Goal: Task Accomplishment & Management: Use online tool/utility

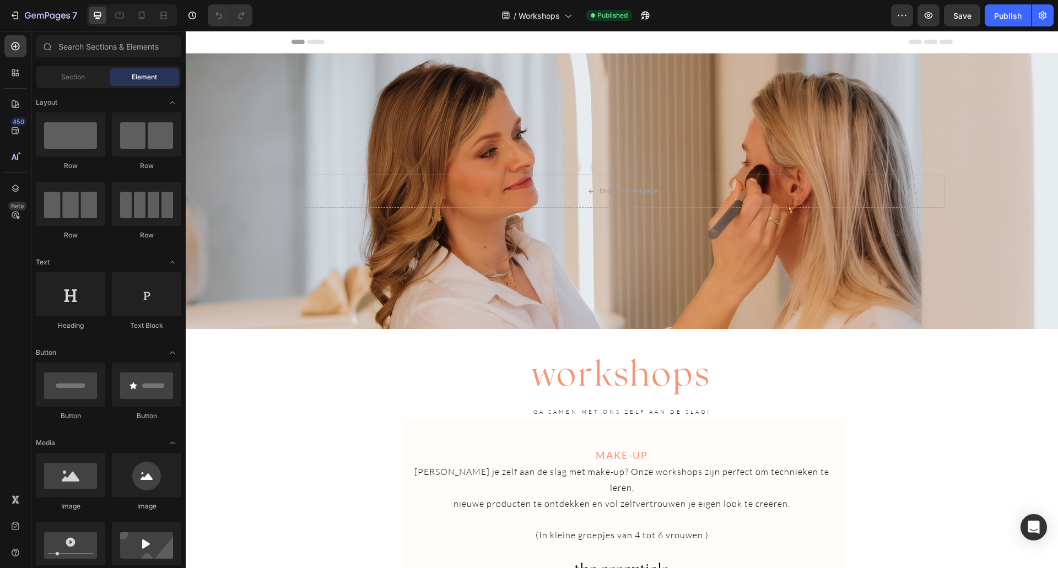
scroll to position [276, 0]
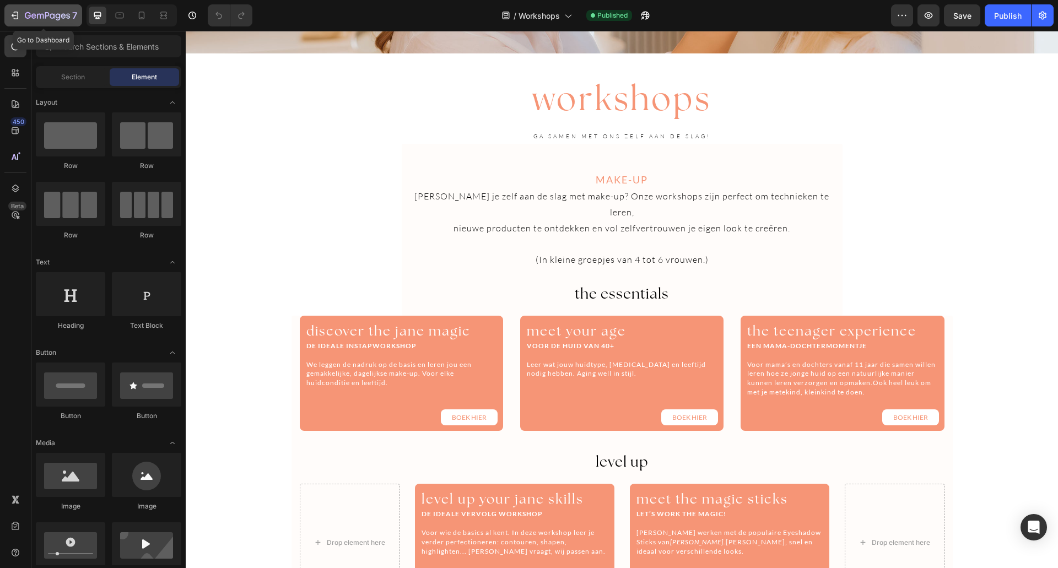
click at [20, 17] on icon "button" at bounding box center [14, 15] width 11 height 11
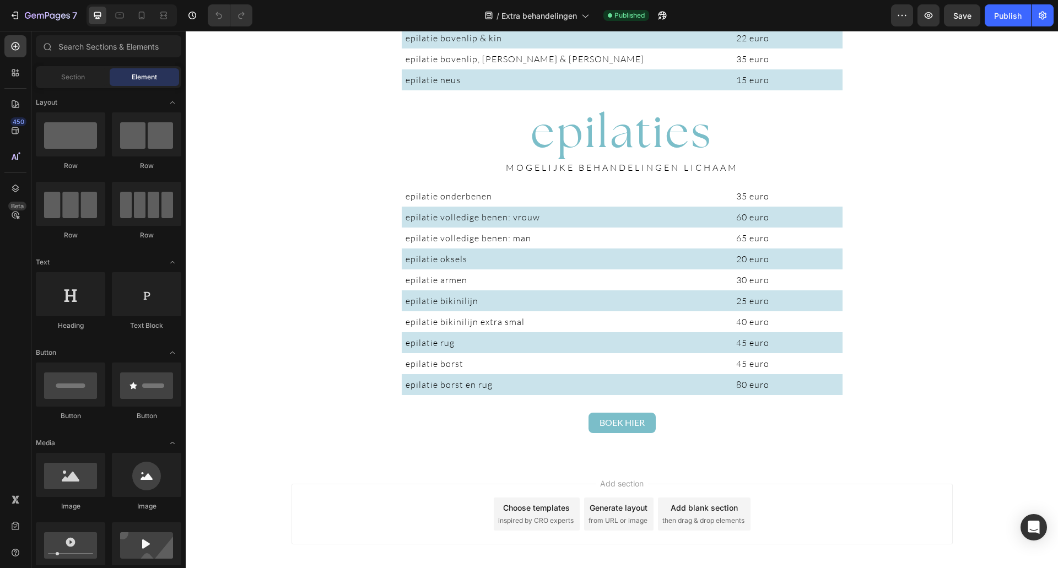
scroll to position [2301, 0]
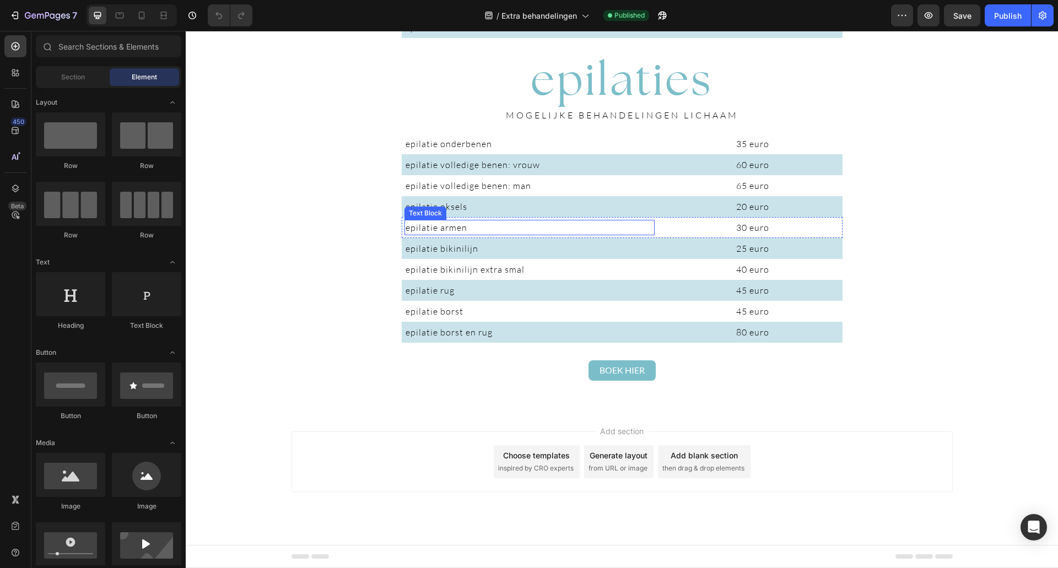
click at [452, 226] on span "epilatie armen" at bounding box center [437, 227] width 62 height 11
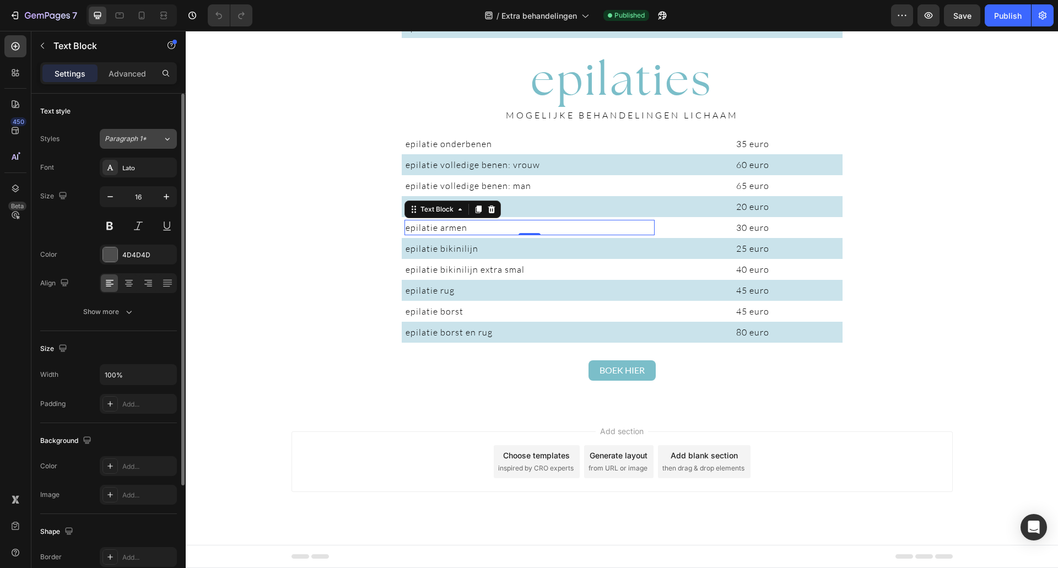
click at [165, 141] on icon at bounding box center [167, 138] width 9 height 11
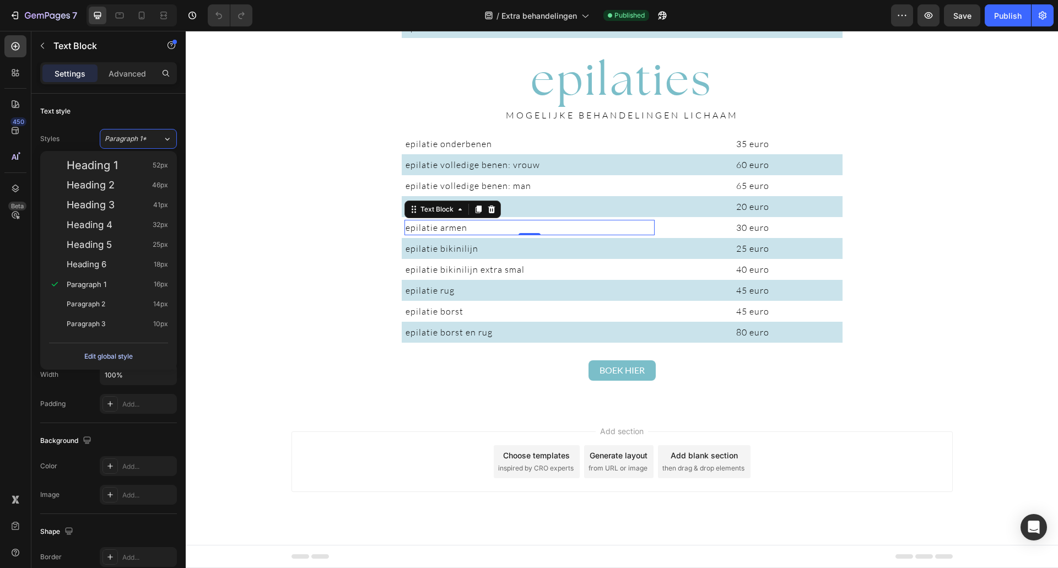
click at [121, 358] on div "Edit global style" at bounding box center [108, 356] width 48 height 13
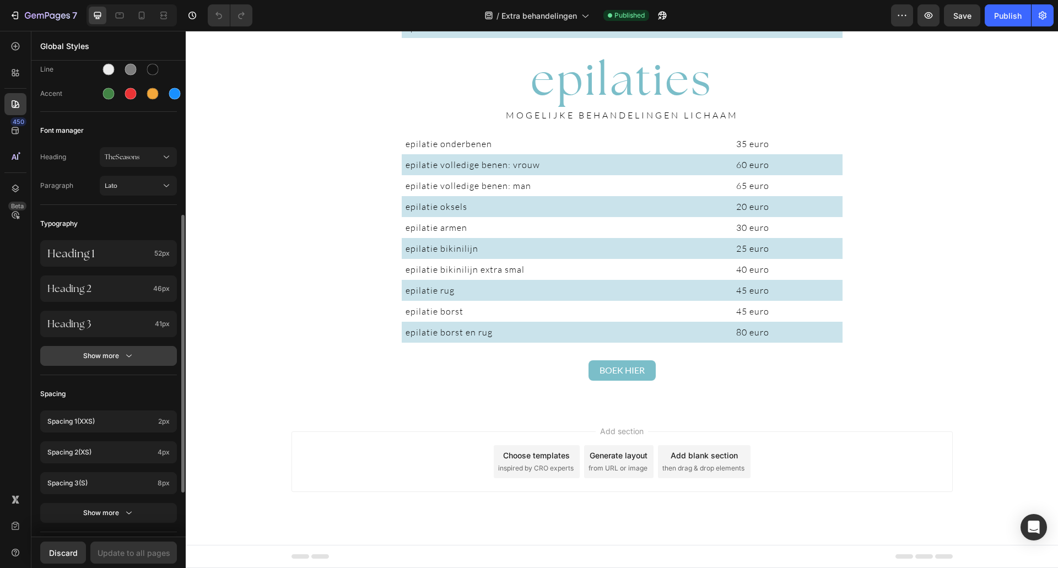
scroll to position [165, 0]
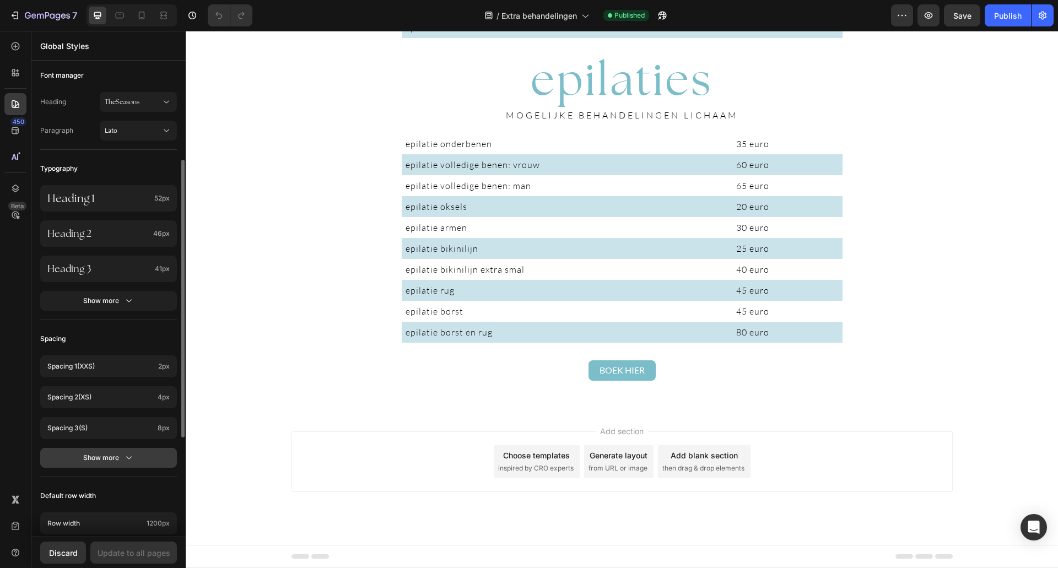
click at [105, 452] on button "Show more" at bounding box center [108, 458] width 137 height 20
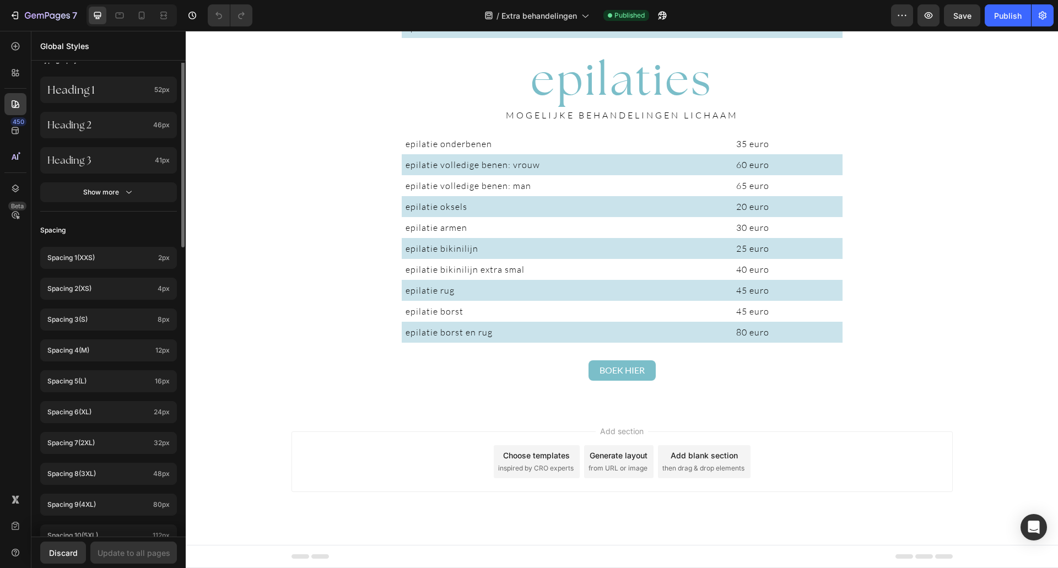
scroll to position [0, 0]
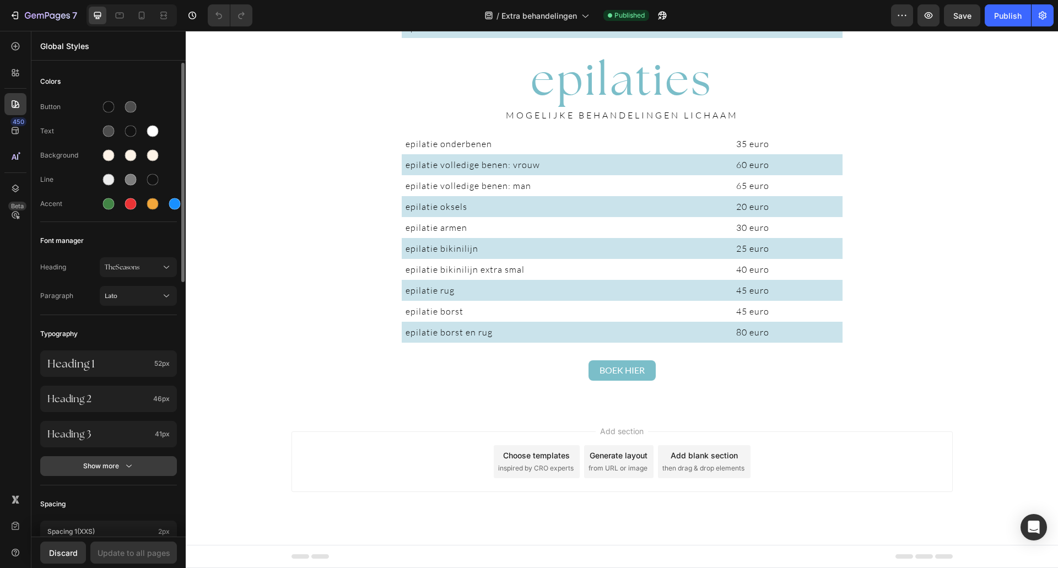
click at [130, 459] on button "Show more" at bounding box center [108, 466] width 137 height 20
click at [168, 265] on icon at bounding box center [166, 267] width 11 height 11
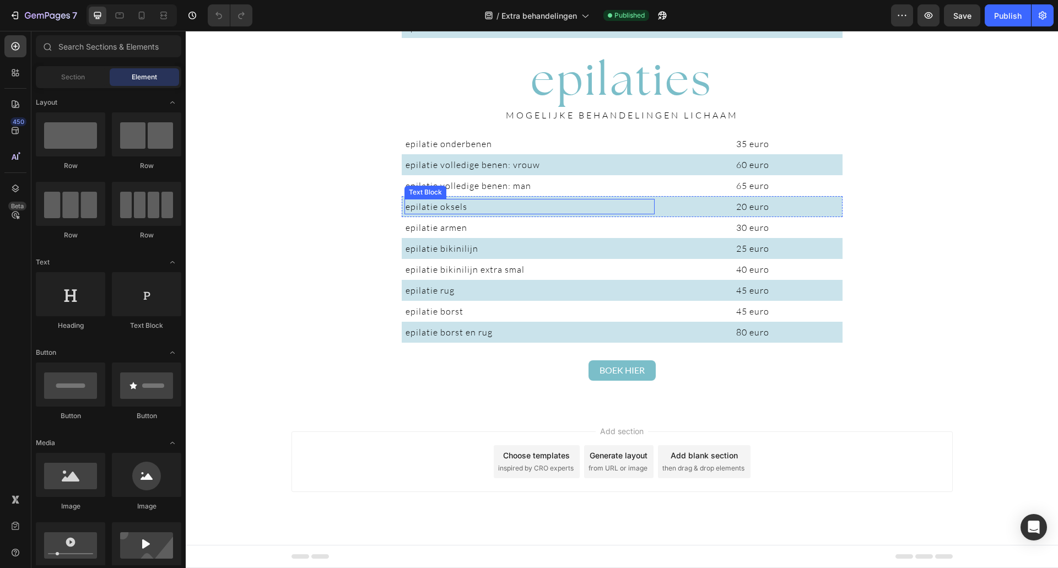
click at [487, 206] on p "epilatie oksels" at bounding box center [530, 206] width 248 height 13
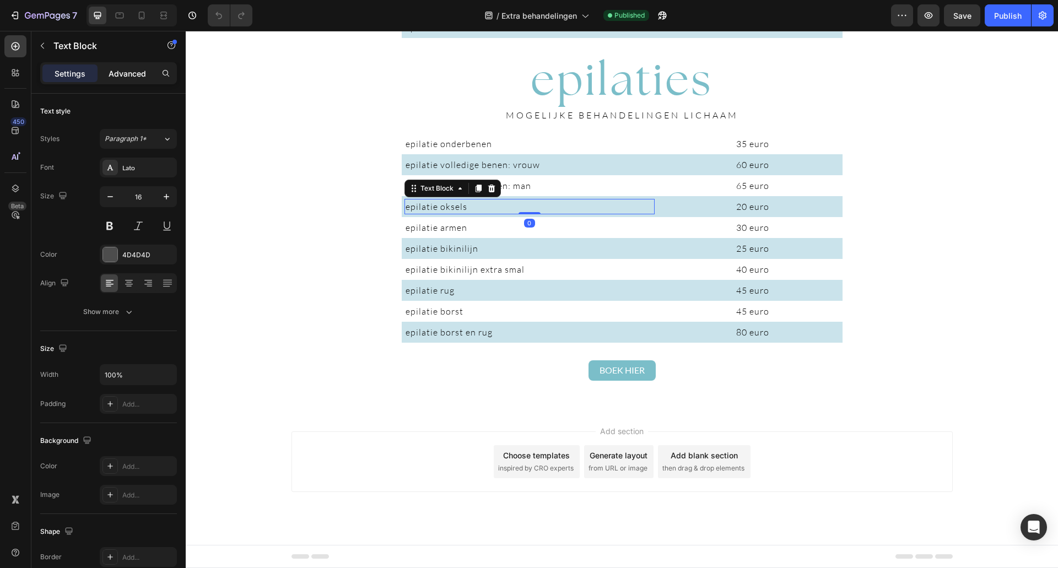
click at [121, 74] on p "Advanced" at bounding box center [127, 74] width 37 height 12
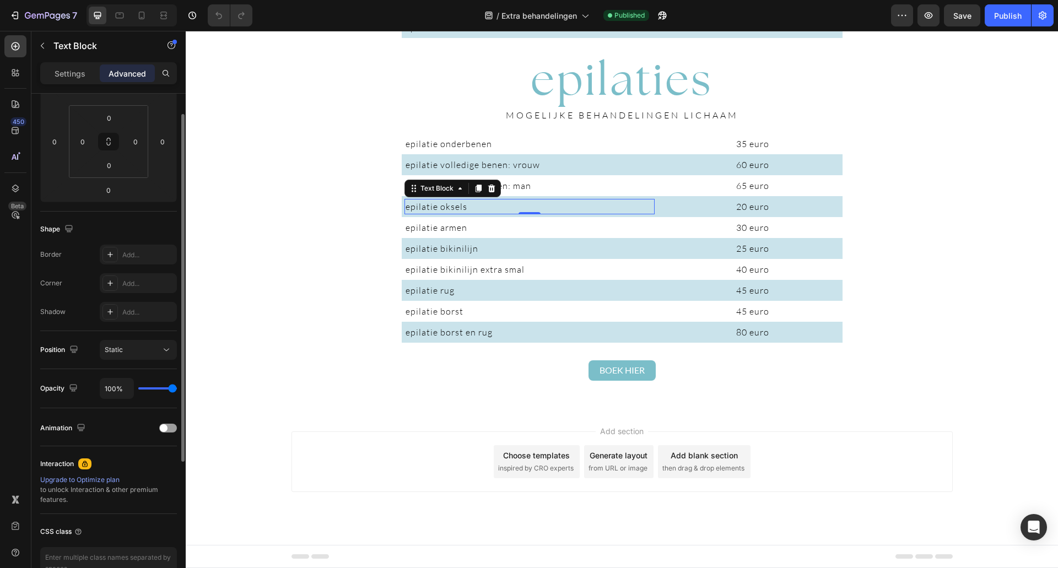
scroll to position [220, 0]
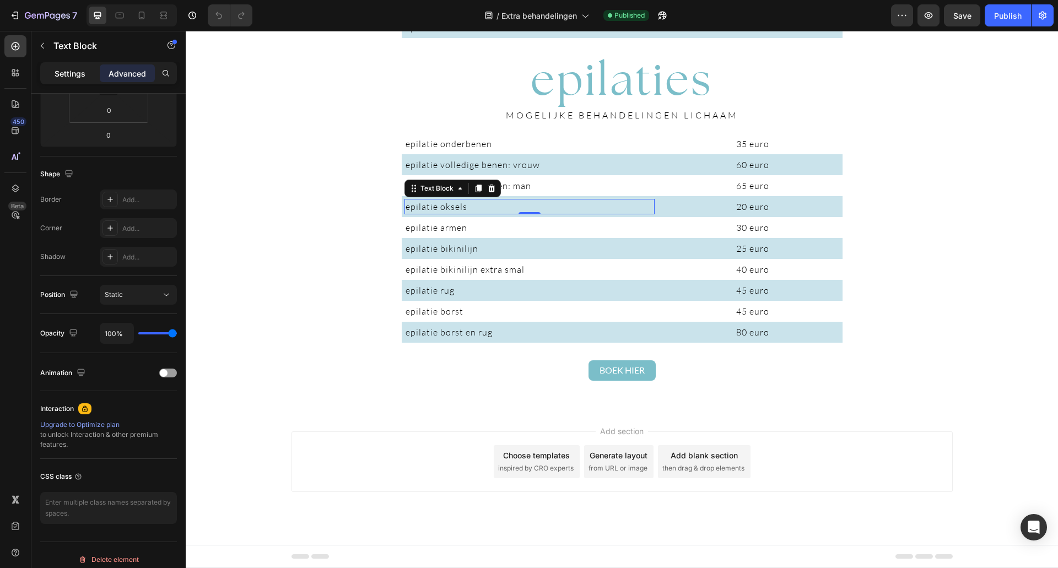
click at [90, 73] on div "Settings" at bounding box center [69, 73] width 55 height 18
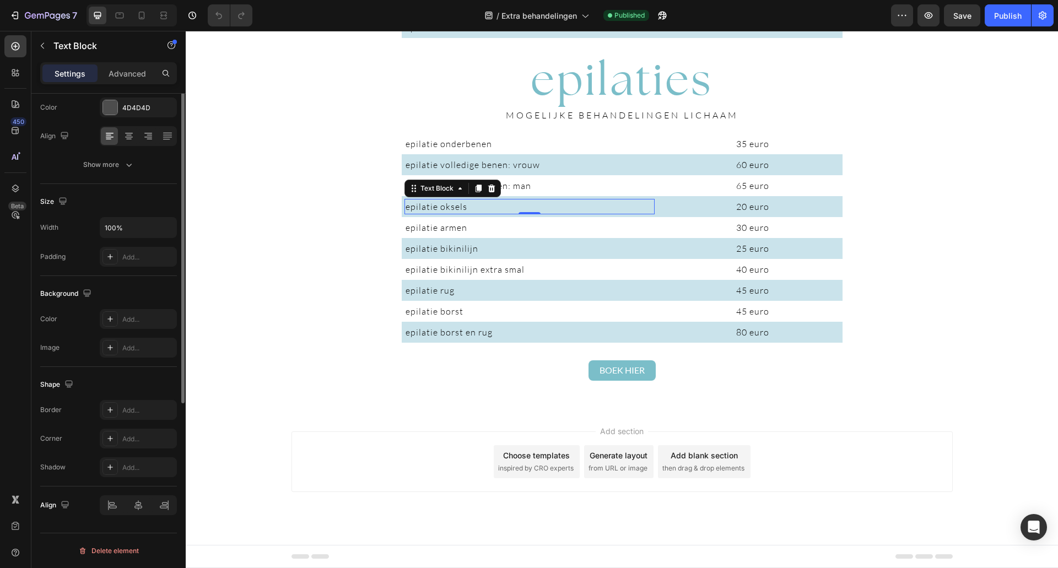
scroll to position [0, 0]
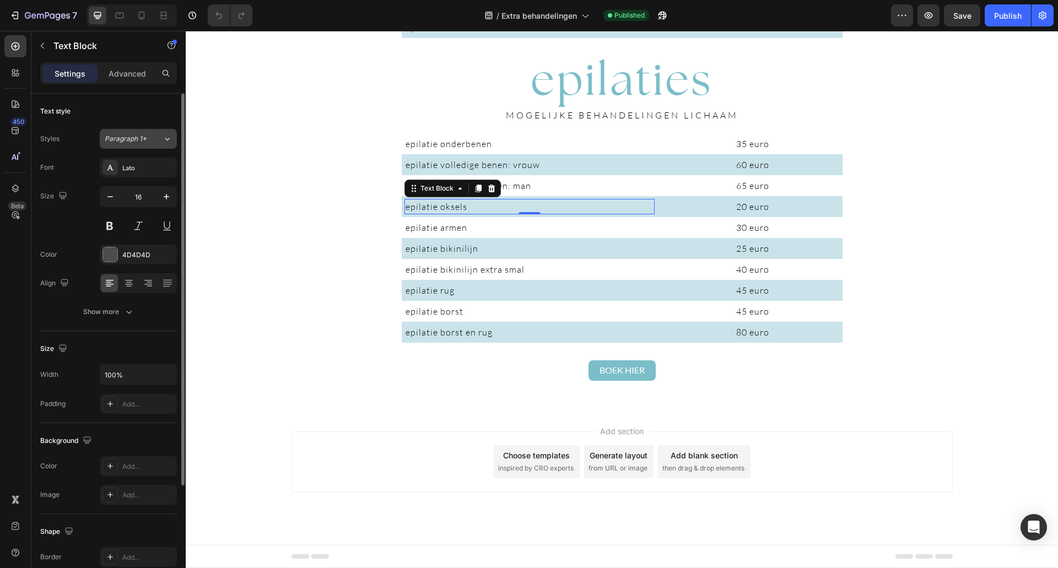
click at [168, 142] on icon at bounding box center [167, 138] width 9 height 11
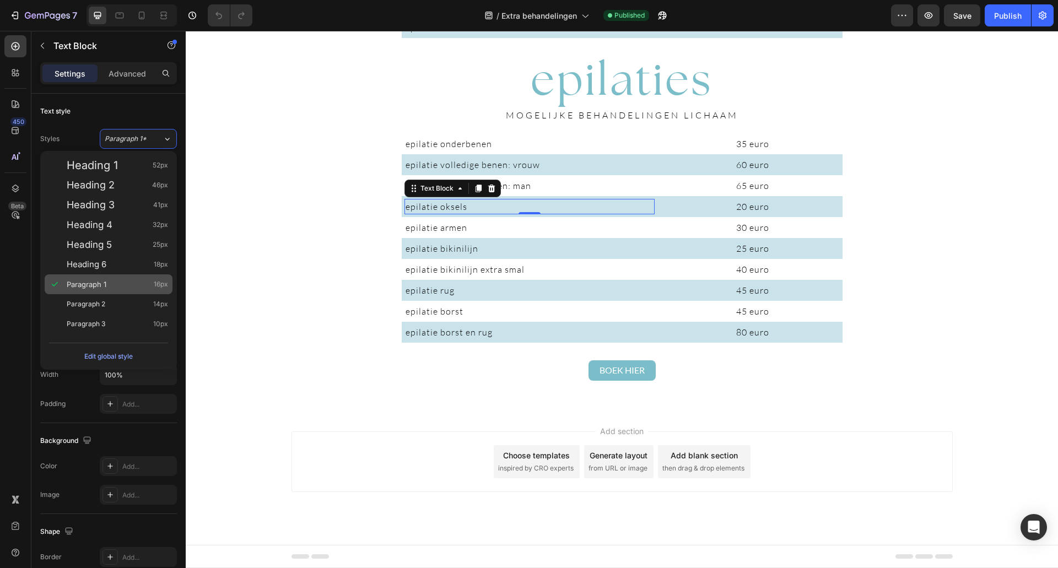
click at [121, 285] on div "Paragraph 1 16px" at bounding box center [117, 284] width 101 height 11
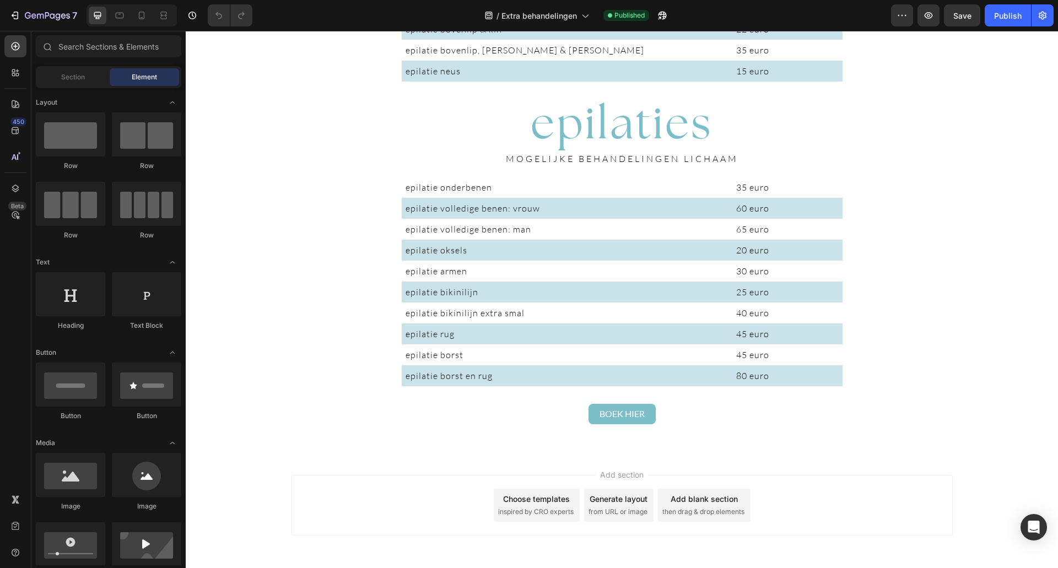
scroll to position [2245, 0]
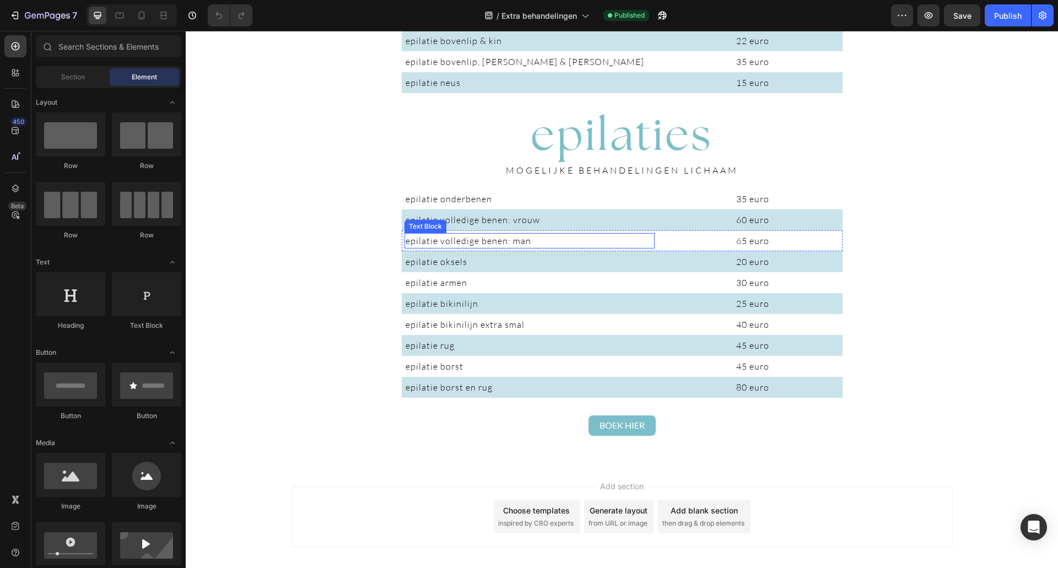
click at [486, 238] on span "epilatie volledige benen: man" at bounding box center [469, 240] width 126 height 11
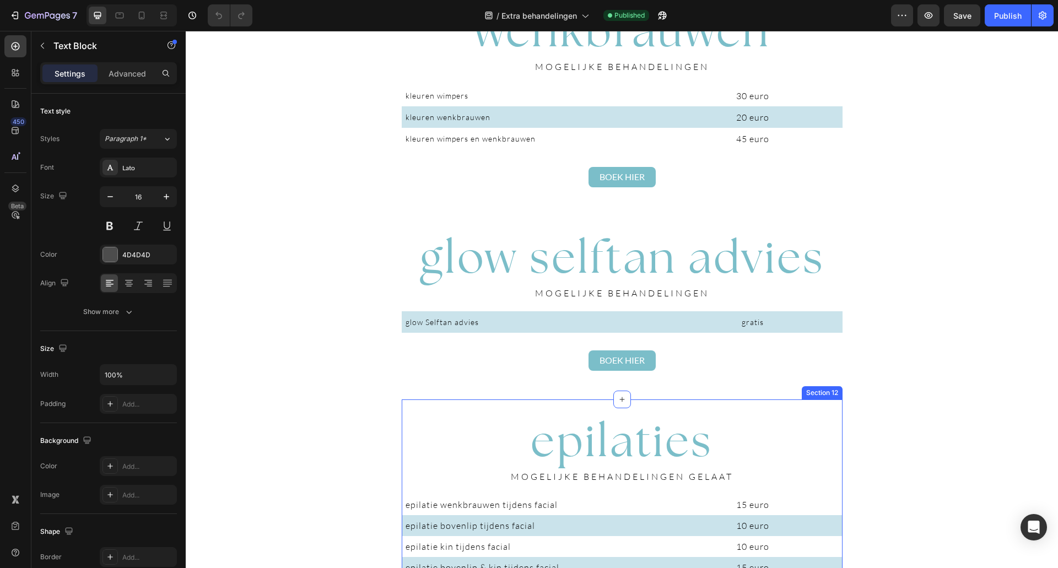
scroll to position [1529, 0]
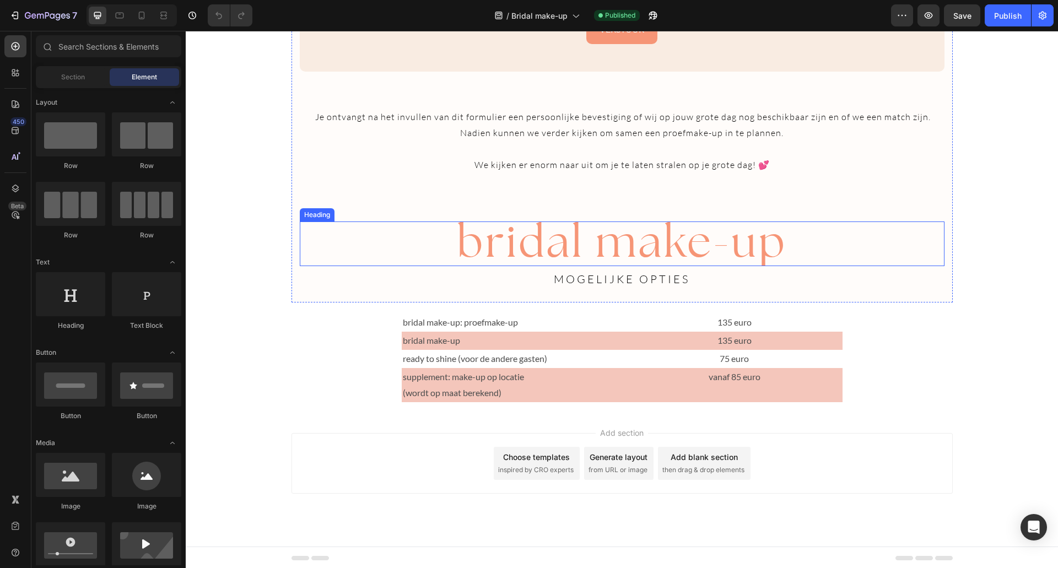
scroll to position [1851, 0]
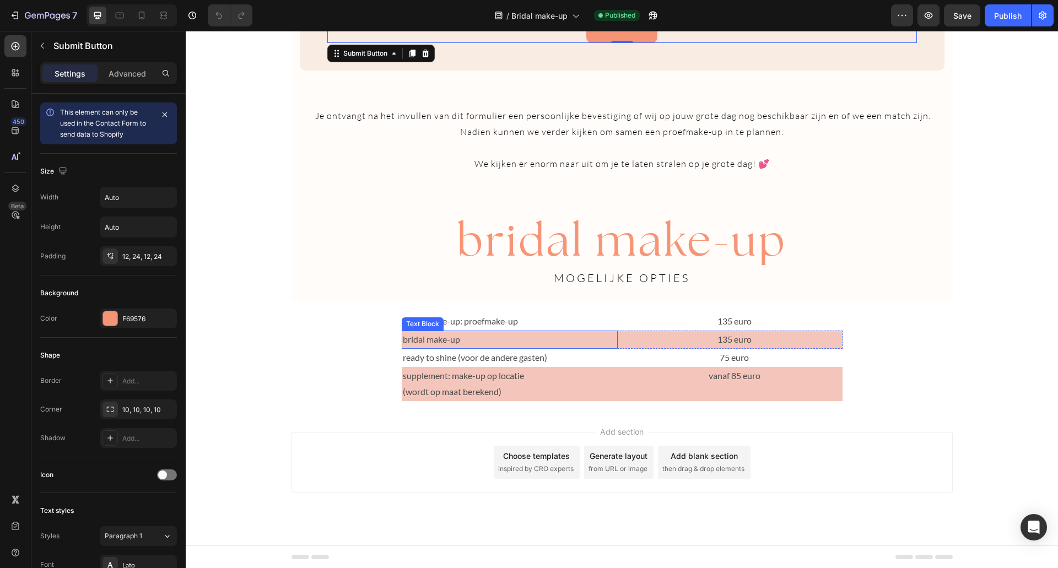
click at [504, 336] on p "bridal make-up" at bounding box center [510, 340] width 214 height 16
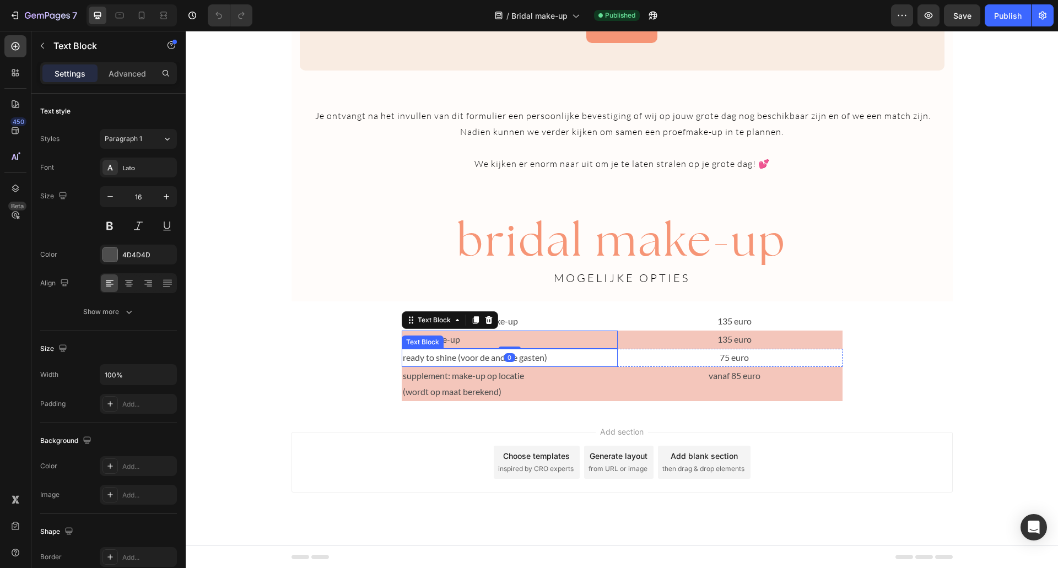
click at [532, 357] on p "ready to shine (voor de andere gasten)" at bounding box center [510, 358] width 214 height 16
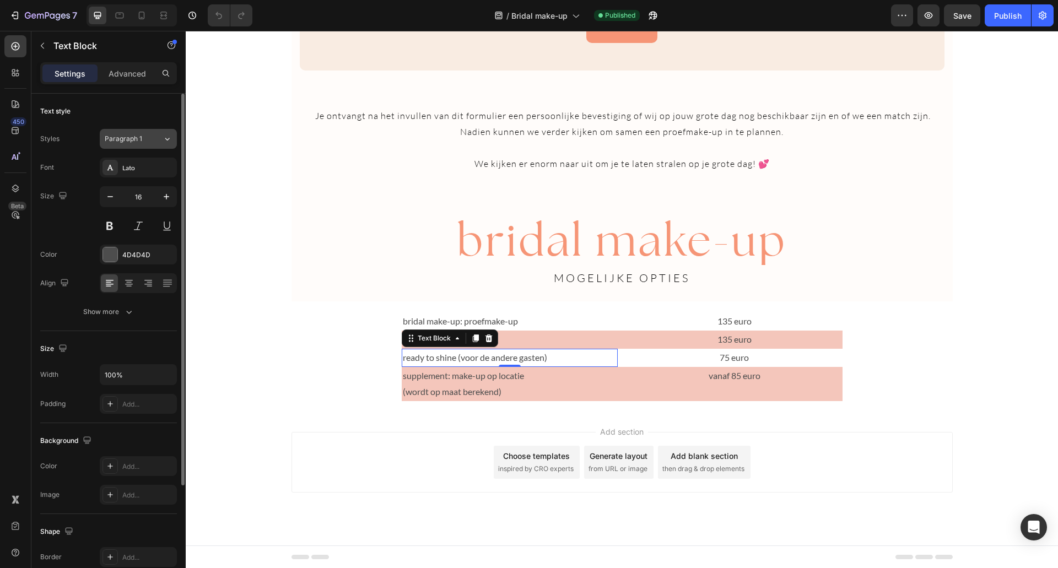
click at [166, 141] on icon at bounding box center [167, 138] width 9 height 11
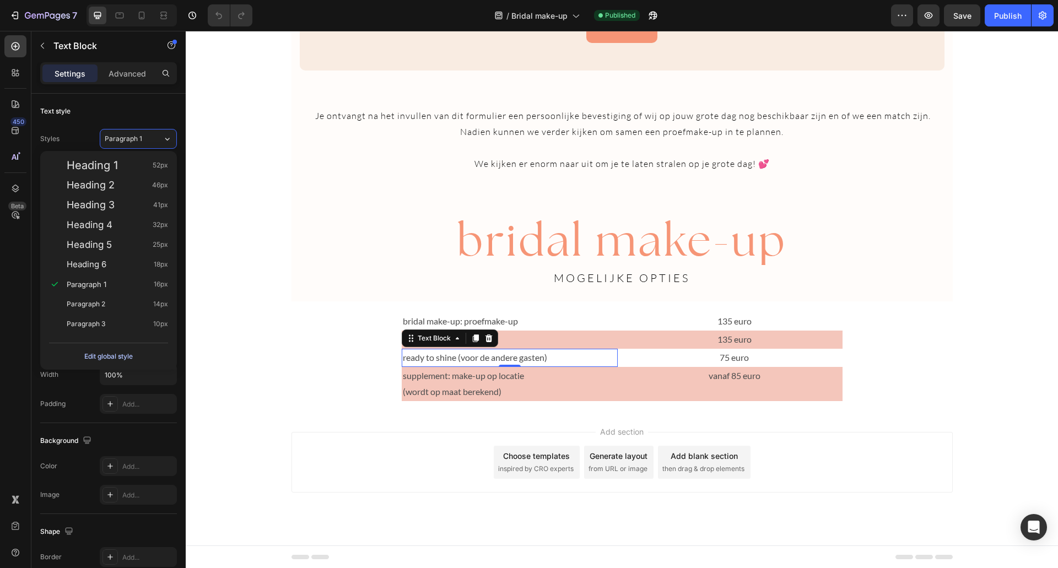
click at [114, 361] on div "Edit global style" at bounding box center [108, 356] width 48 height 13
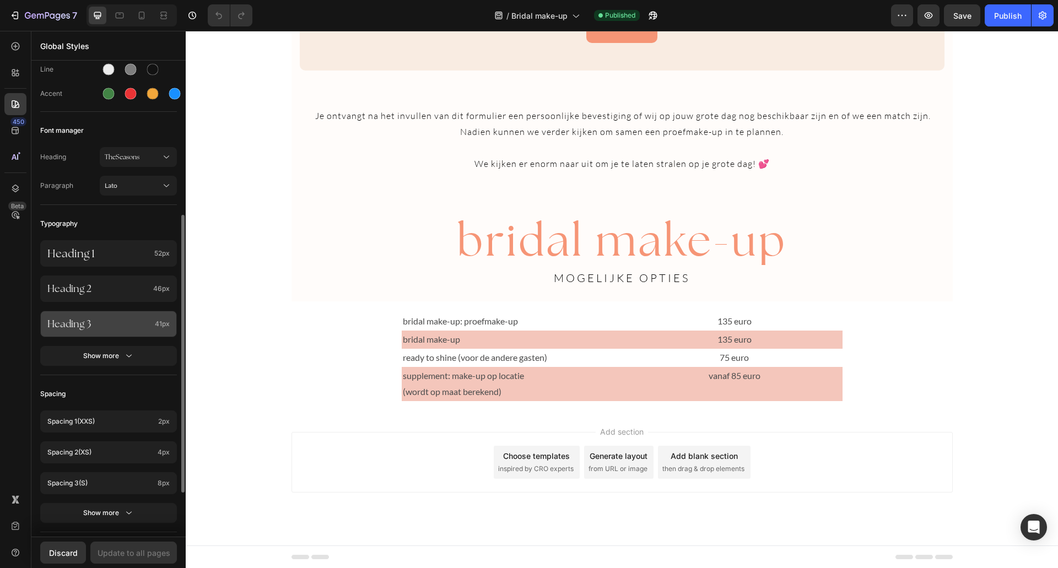
scroll to position [165, 0]
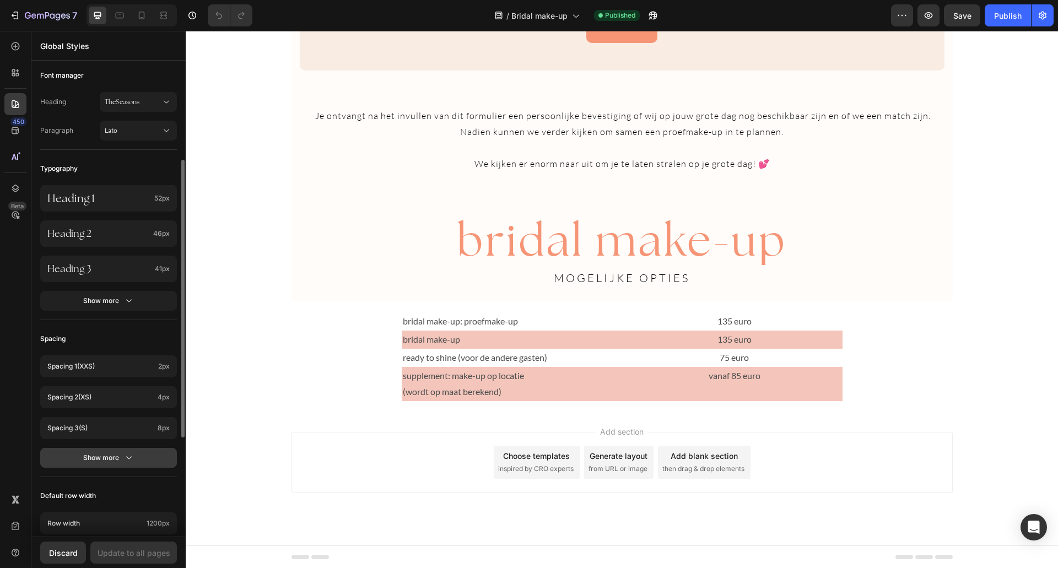
click at [128, 465] on button "Show more" at bounding box center [108, 458] width 137 height 20
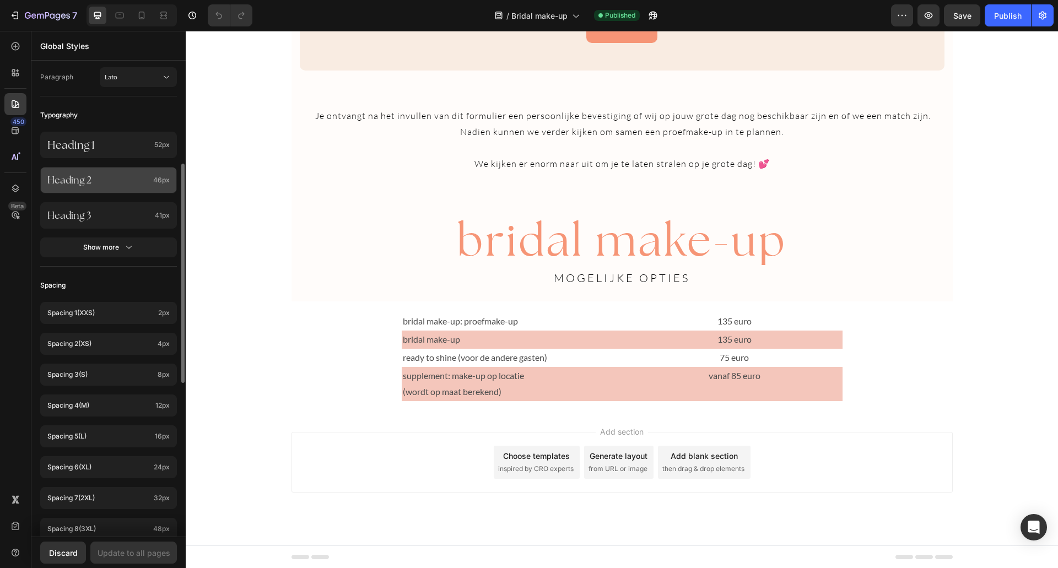
scroll to position [0, 0]
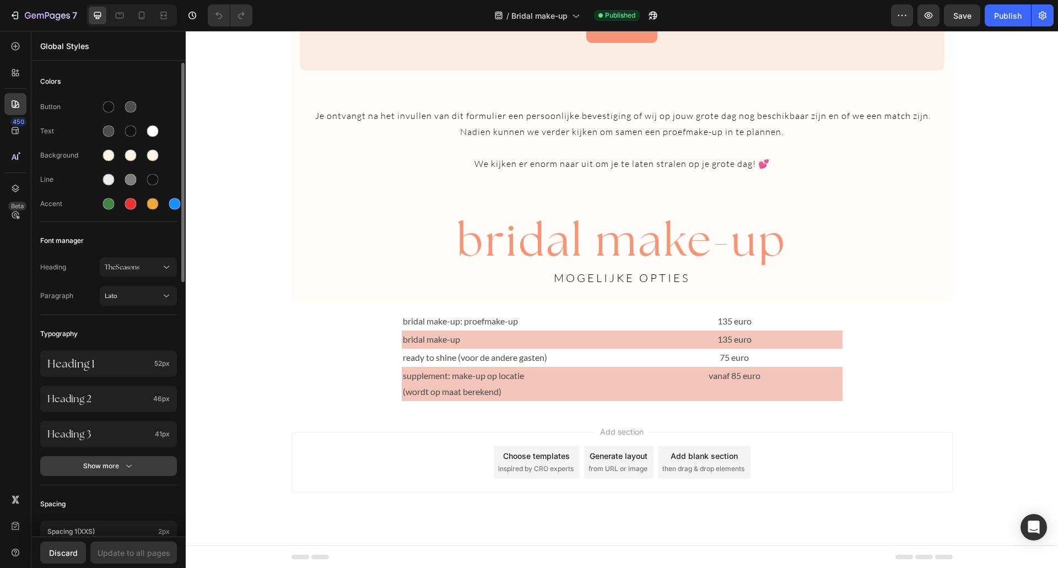
click at [121, 464] on div "Show more" at bounding box center [108, 466] width 51 height 11
click at [156, 270] on span "TheSeasons" at bounding box center [133, 267] width 56 height 10
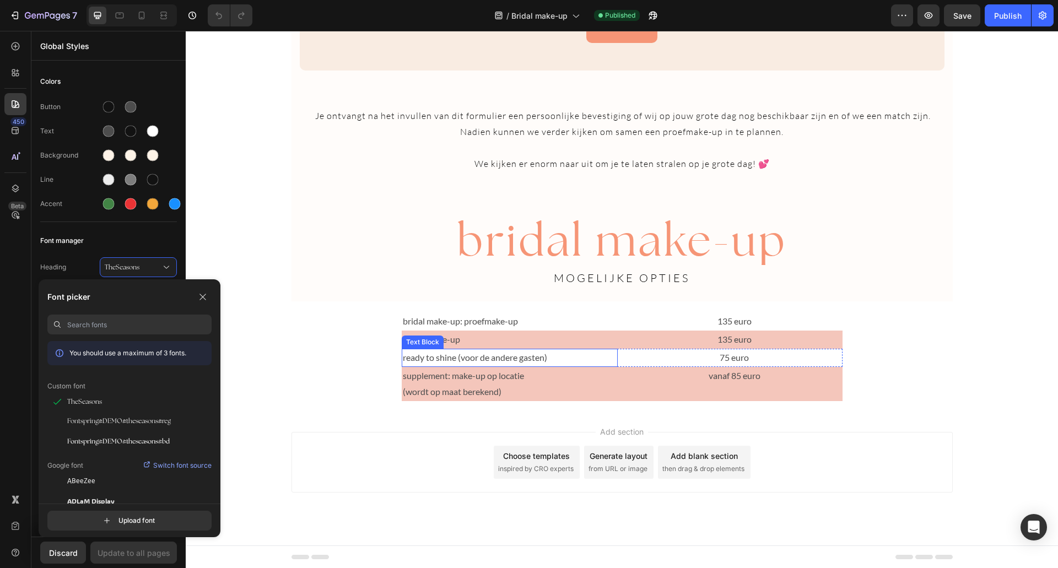
click at [503, 355] on p "ready to shine (voor de andere gasten)" at bounding box center [510, 358] width 214 height 16
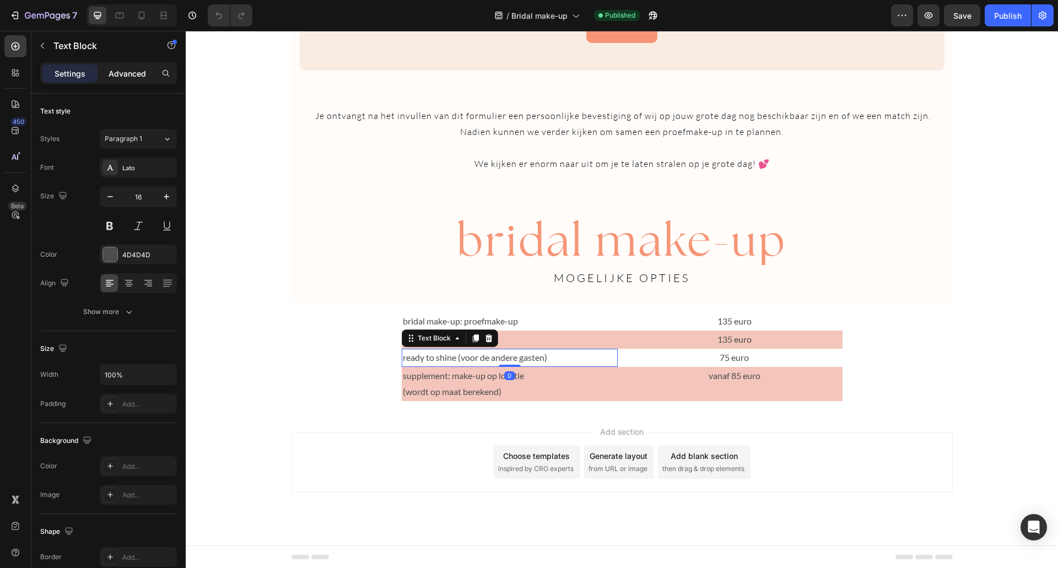
click at [110, 72] on p "Advanced" at bounding box center [127, 74] width 37 height 12
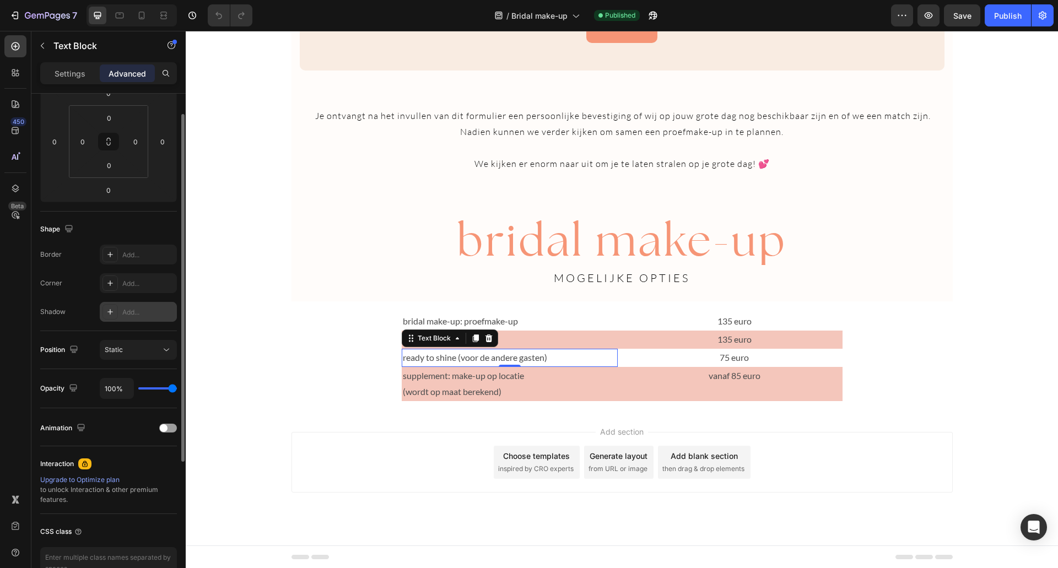
scroll to position [229, 0]
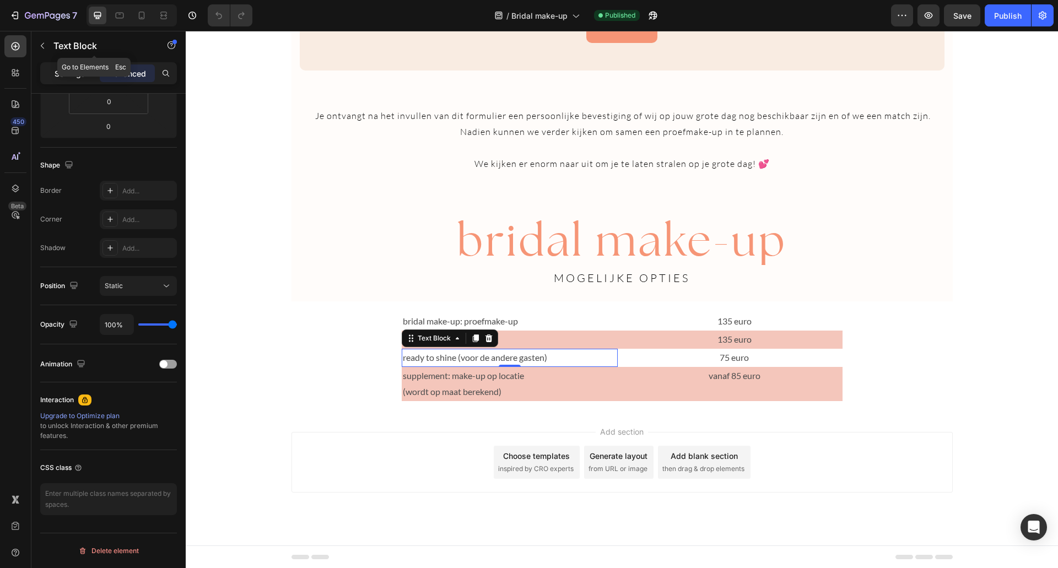
click at [74, 75] on p "Settings" at bounding box center [70, 74] width 31 height 12
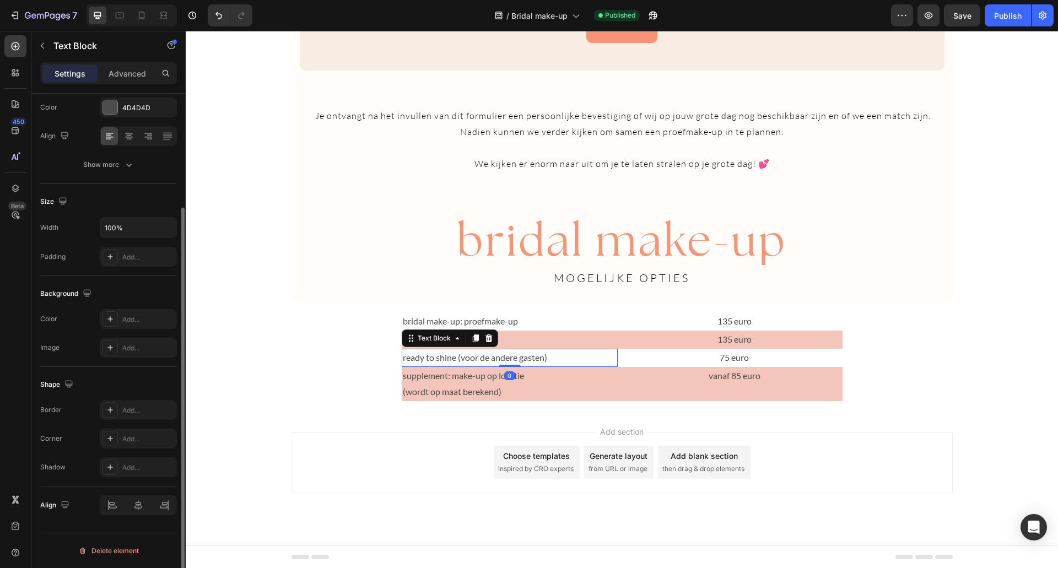
scroll to position [0, 0]
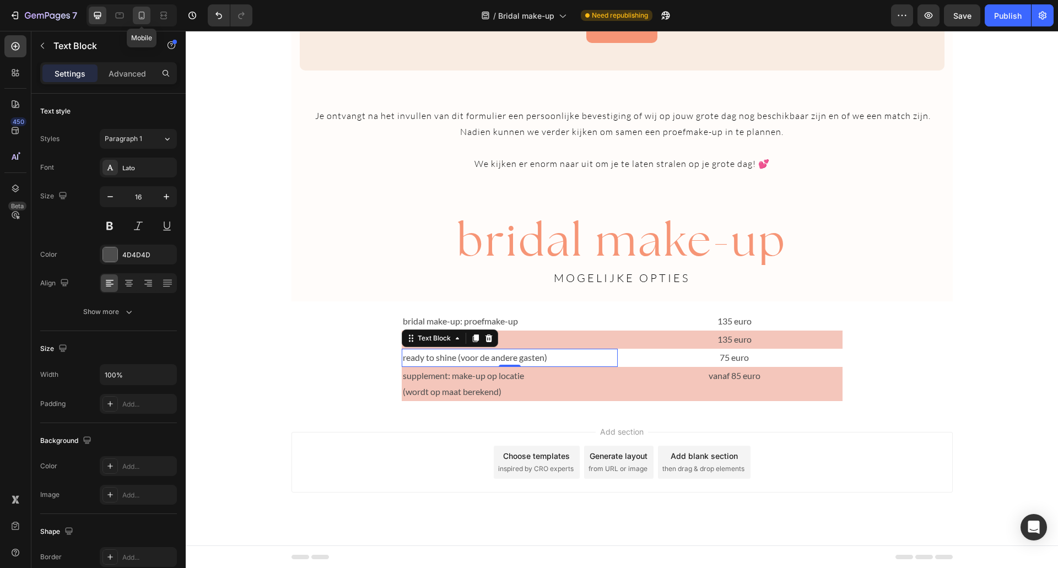
click at [144, 20] on icon at bounding box center [141, 15] width 11 height 11
type input "14"
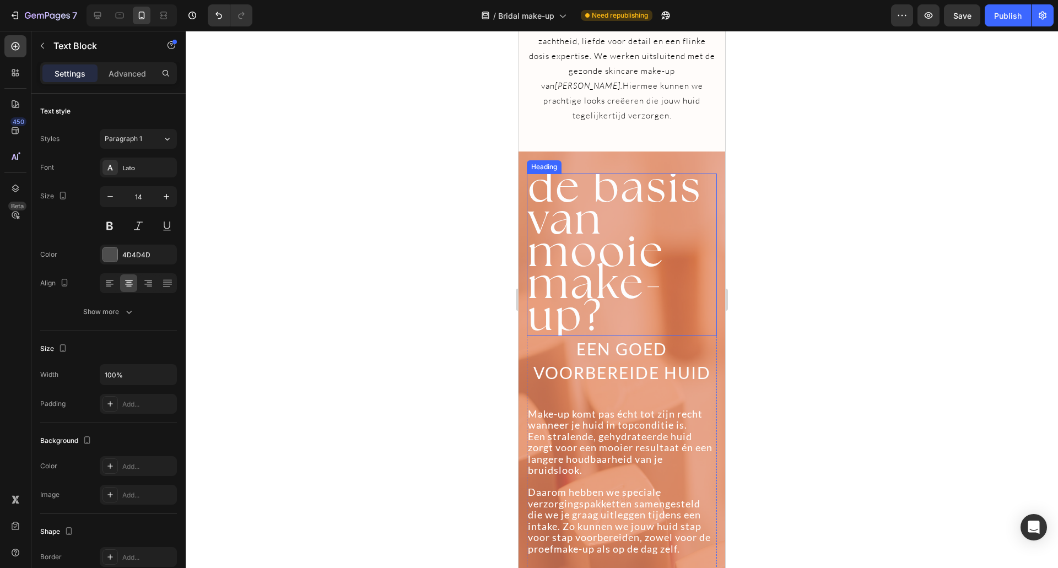
scroll to position [771, 0]
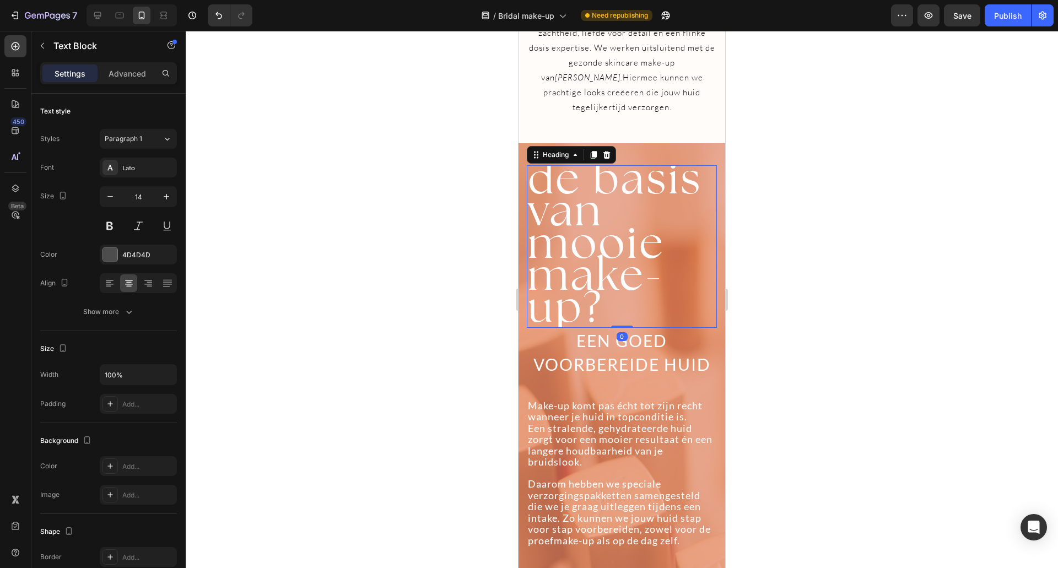
click at [586, 208] on span "de basis van" at bounding box center [615, 193] width 175 height 88
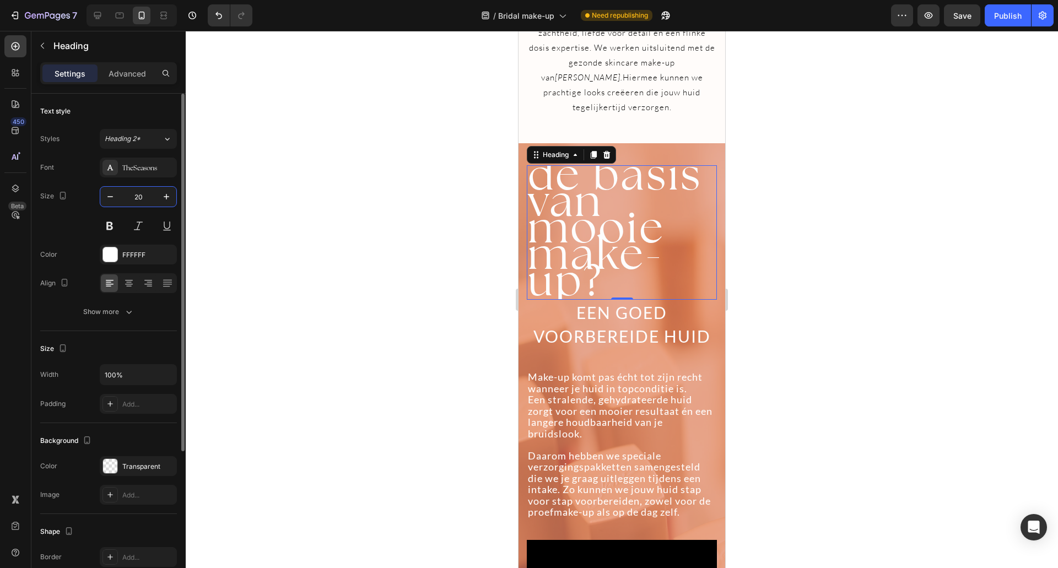
drag, startPoint x: 153, startPoint y: 200, endPoint x: 94, endPoint y: 188, distance: 60.1
click at [94, 188] on div "Size 20" at bounding box center [108, 211] width 137 height 50
type input "31"
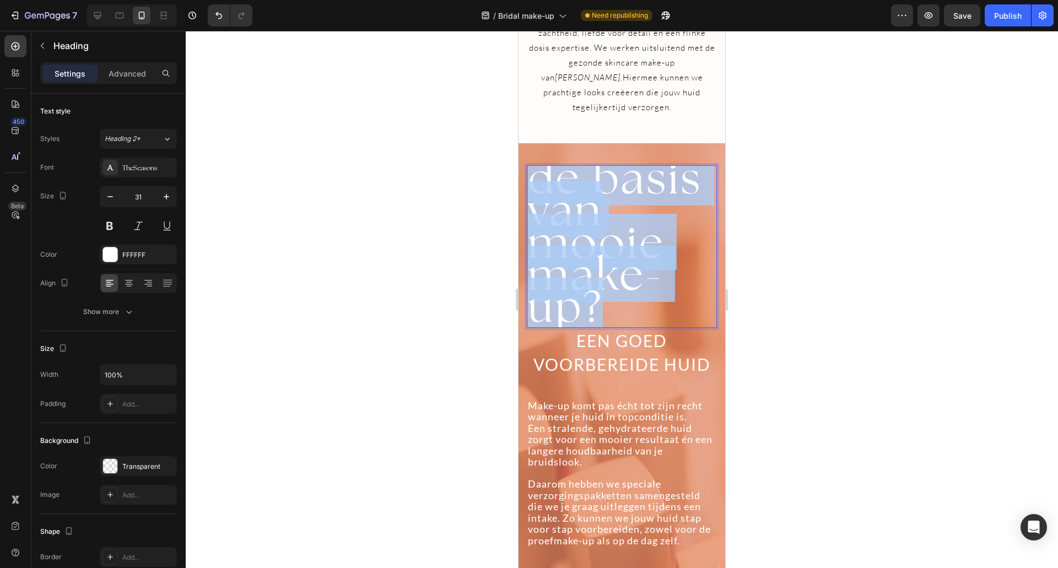
drag, startPoint x: 595, startPoint y: 316, endPoint x: 527, endPoint y: 194, distance: 140.1
click at [527, 194] on h2 "de basis van mooie make-up?" at bounding box center [622, 246] width 190 height 163
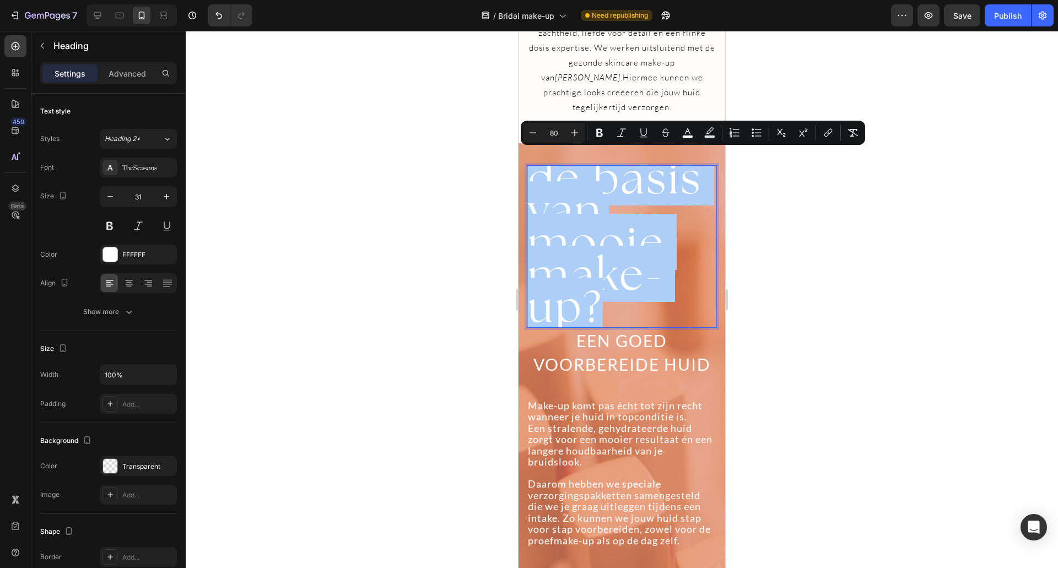
click at [400, 183] on div at bounding box center [622, 299] width 872 height 537
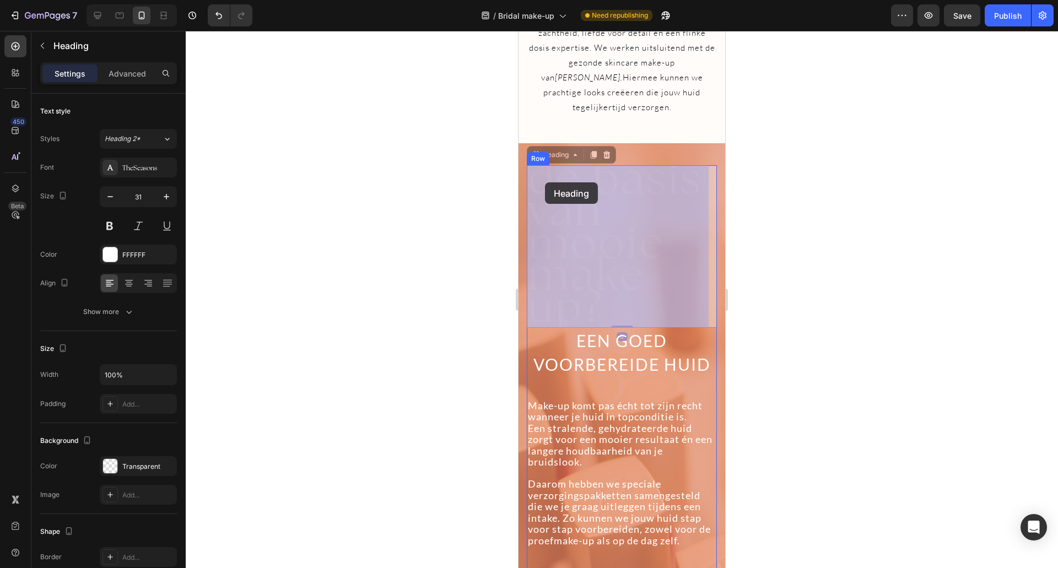
drag, startPoint x: 622, startPoint y: 310, endPoint x: 538, endPoint y: 177, distance: 156.7
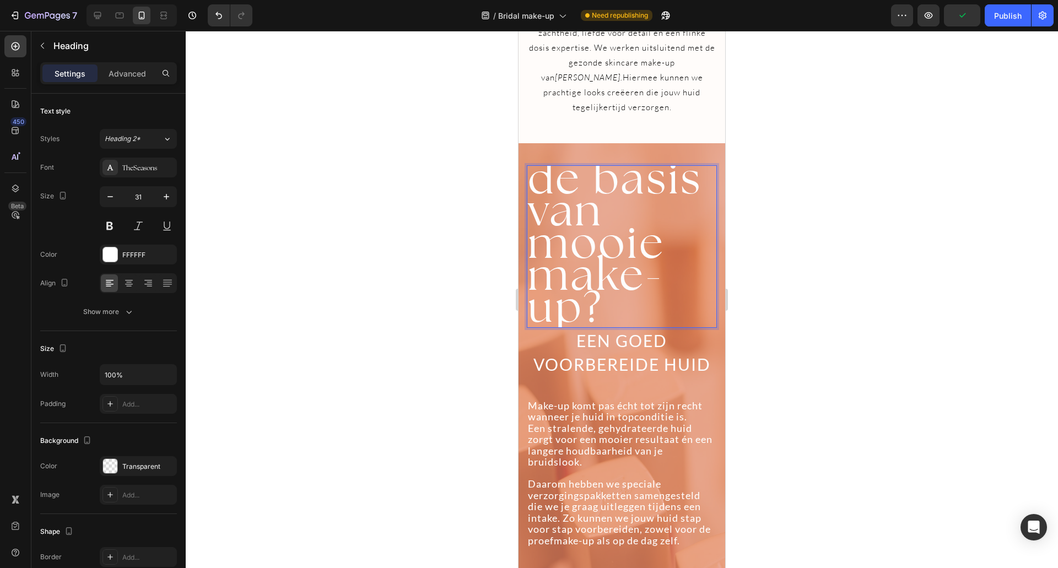
click at [598, 257] on span "mooie make-up?" at bounding box center [596, 274] width 137 height 121
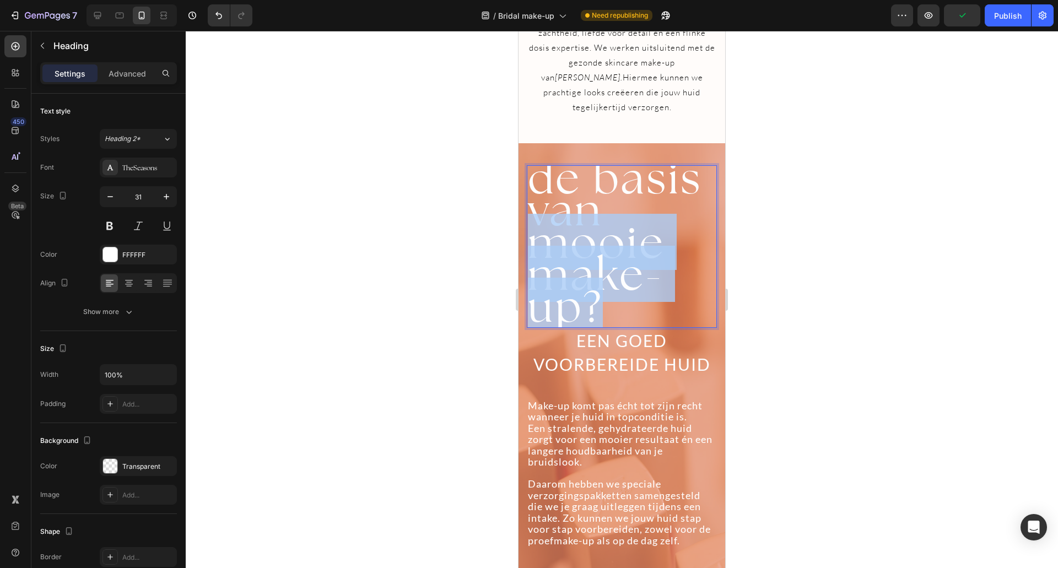
click at [598, 257] on span "mooie make-up?" at bounding box center [596, 274] width 137 height 121
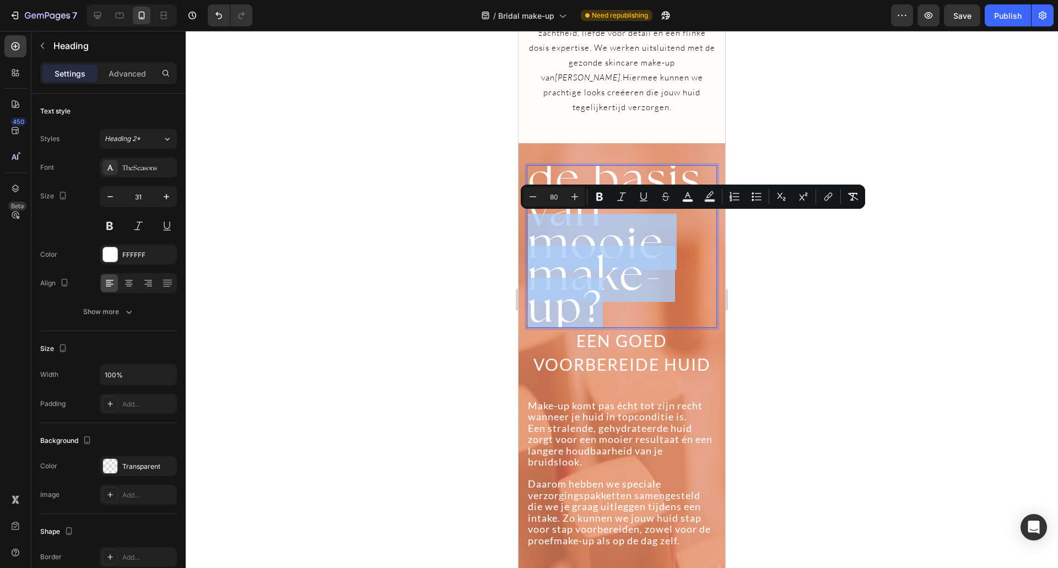
click at [598, 256] on span "mooie make-up?" at bounding box center [596, 274] width 137 height 121
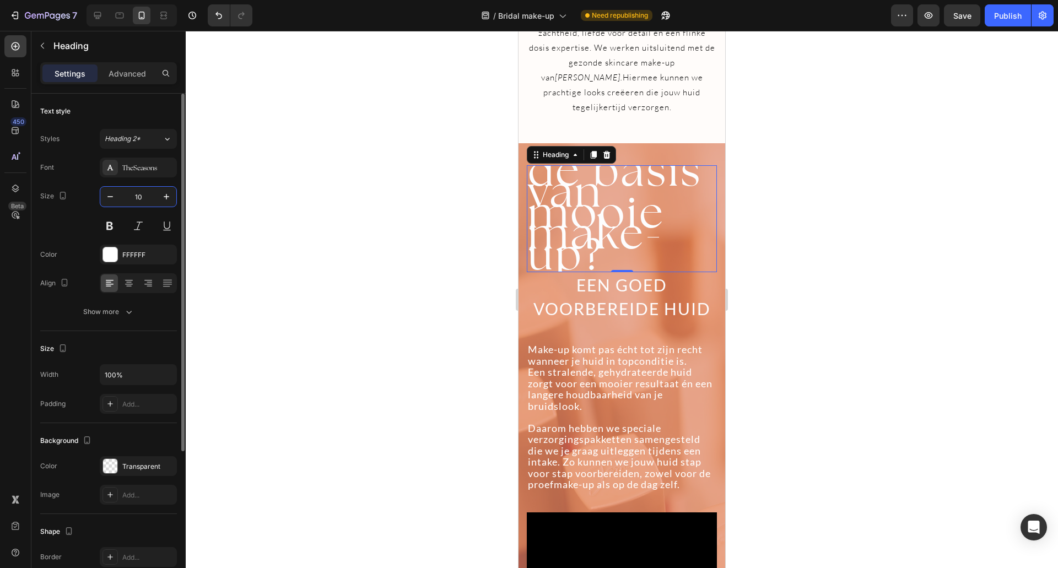
type input "1"
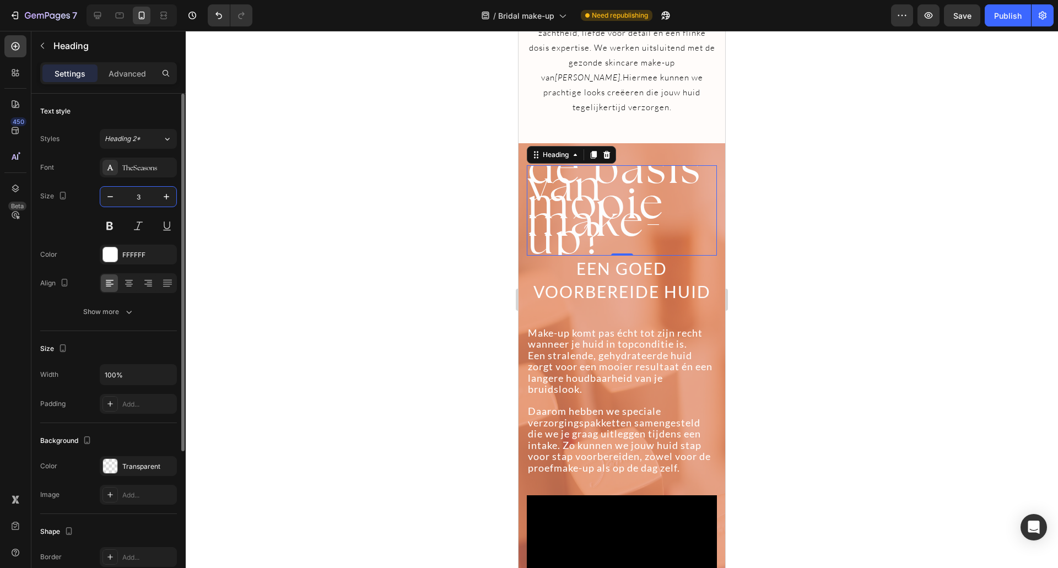
type input "31"
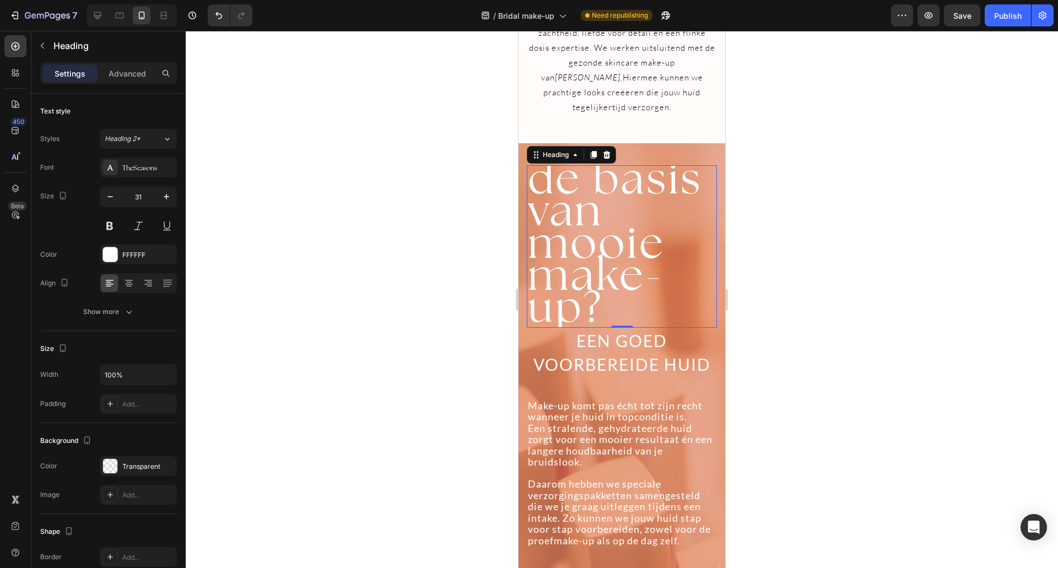
click at [573, 161] on div "Heading" at bounding box center [571, 155] width 89 height 18
click at [574, 156] on icon at bounding box center [575, 154] width 9 height 9
click at [649, 228] on span "mooie make-up?" at bounding box center [596, 274] width 137 height 121
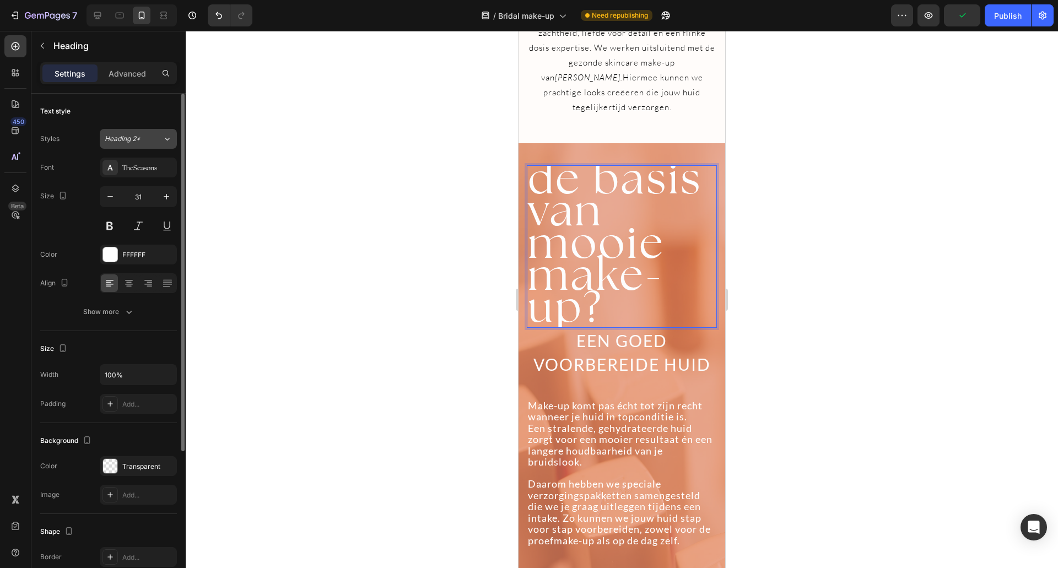
click at [169, 136] on icon at bounding box center [167, 138] width 9 height 11
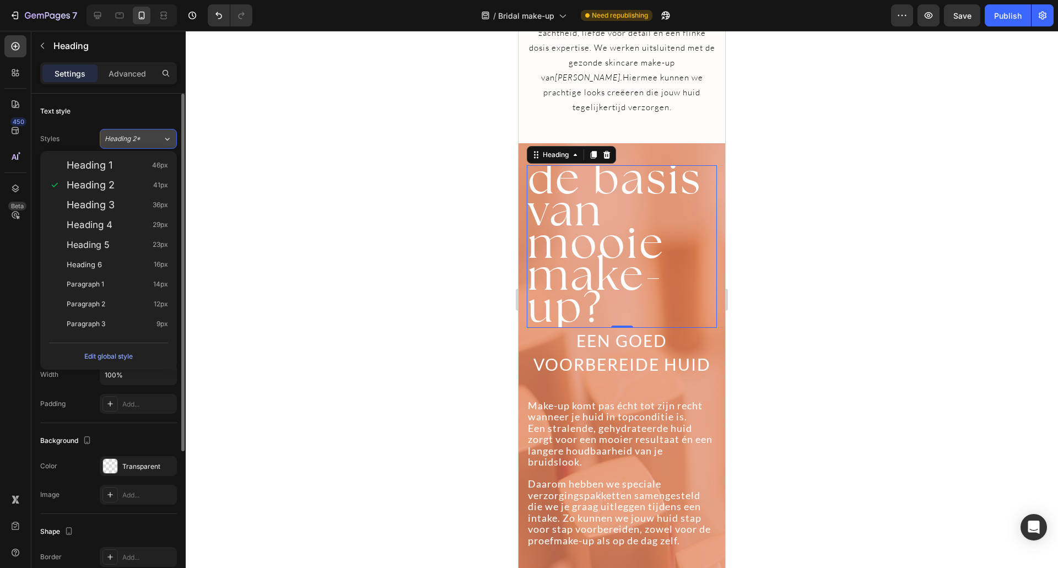
click at [169, 136] on icon at bounding box center [167, 138] width 9 height 11
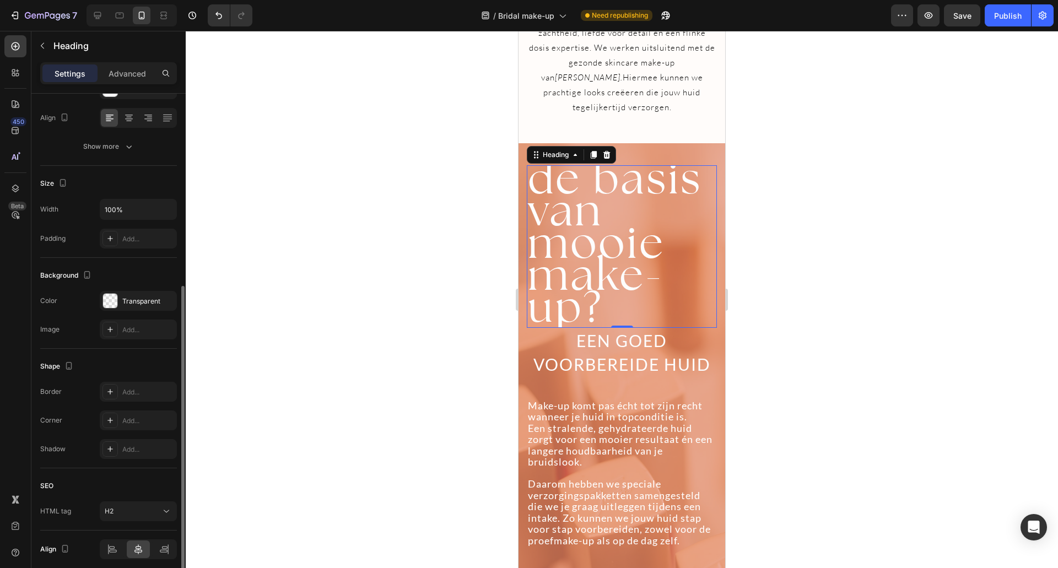
scroll to position [209, 0]
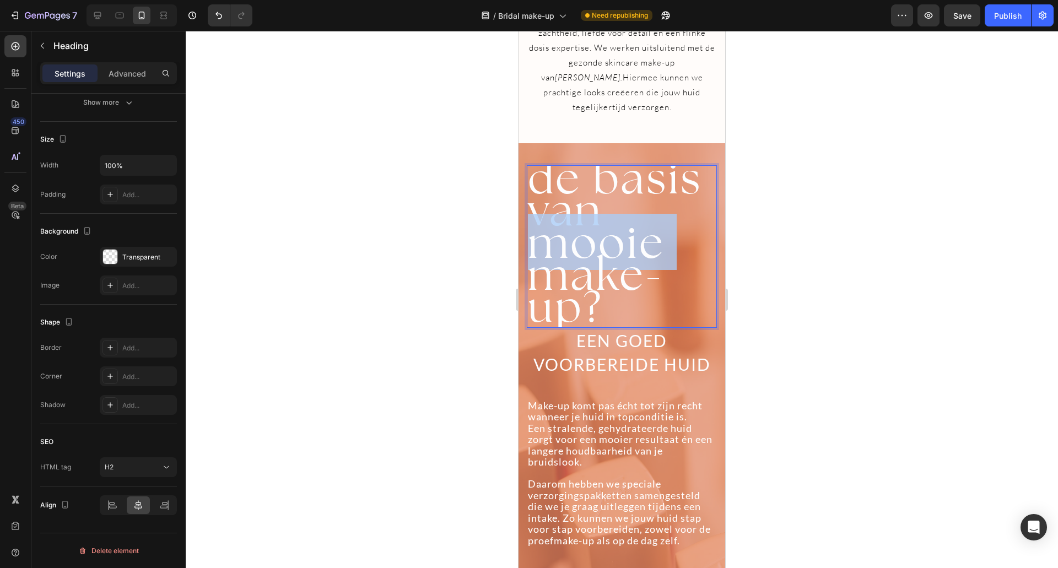
click at [611, 253] on span "mooie make-up?" at bounding box center [596, 274] width 137 height 121
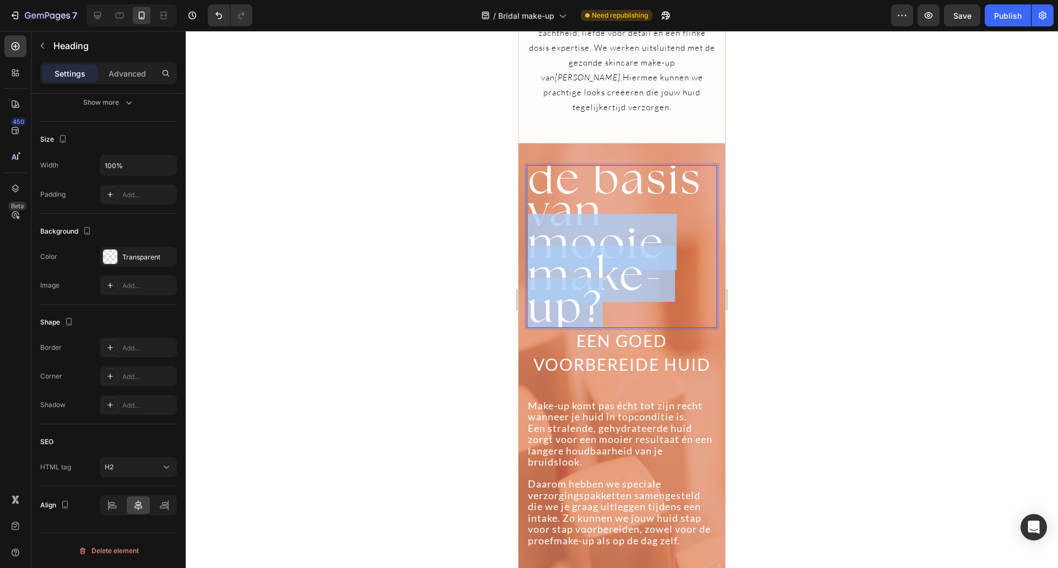
click at [611, 253] on span "mooie make-up?" at bounding box center [596, 274] width 137 height 121
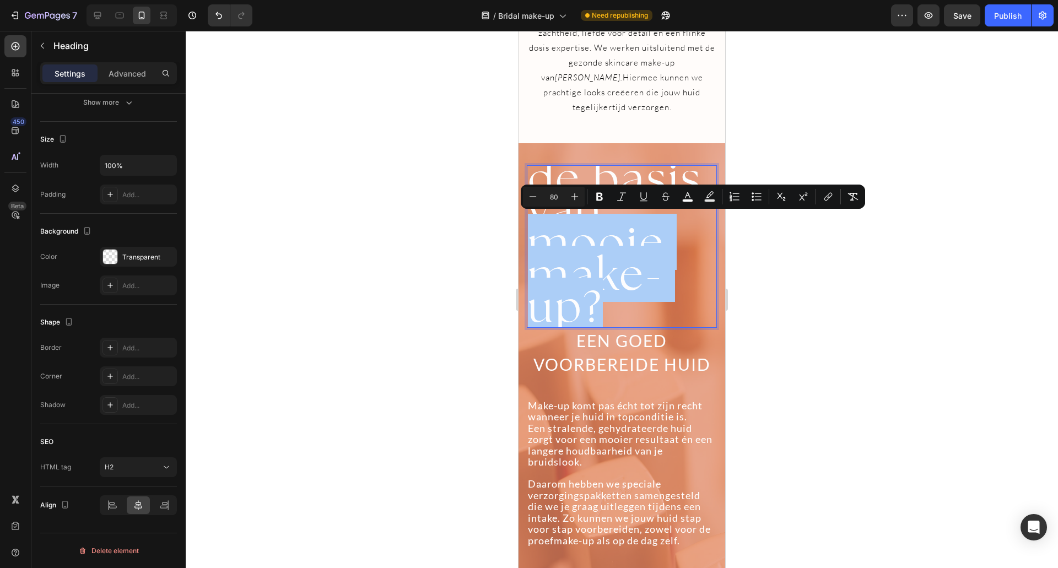
click at [855, 296] on div at bounding box center [622, 299] width 872 height 537
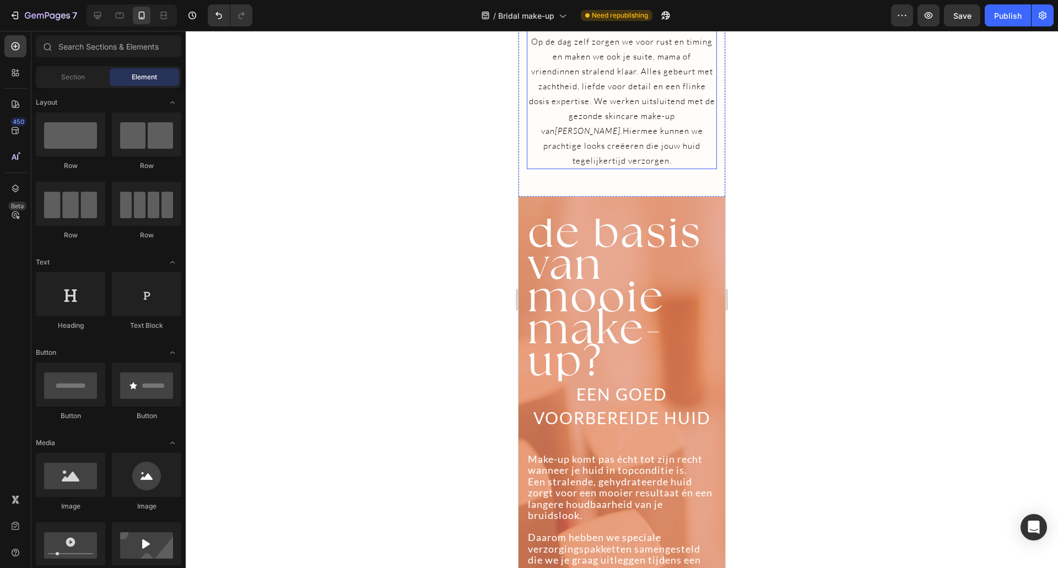
scroll to position [551, 0]
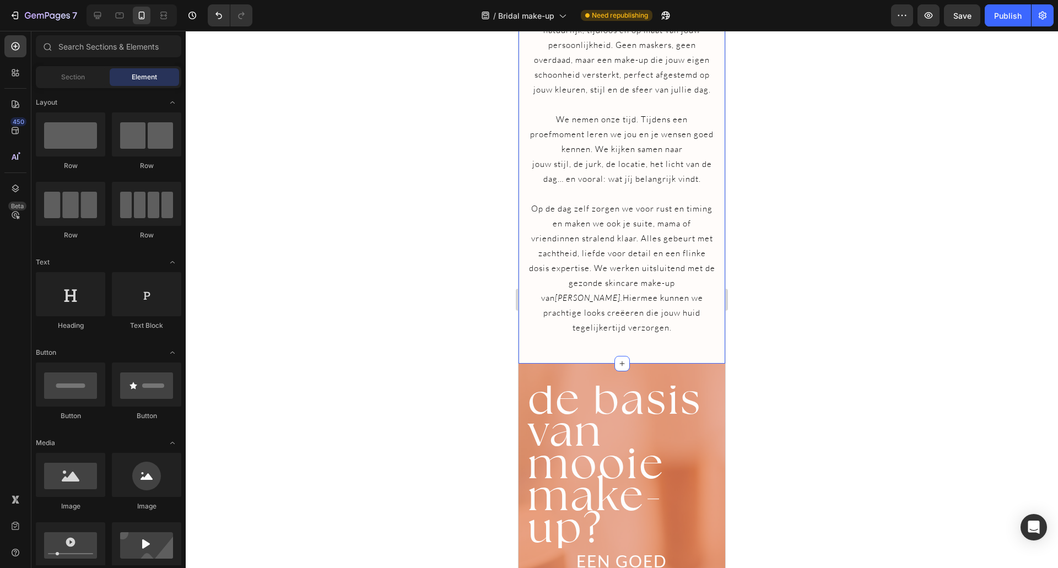
click at [614, 347] on div "bridal make-up Heading stralen op jouw mooiste dag Heading Bij Poppy & [PERSON_…" at bounding box center [622, 80] width 190 height 568
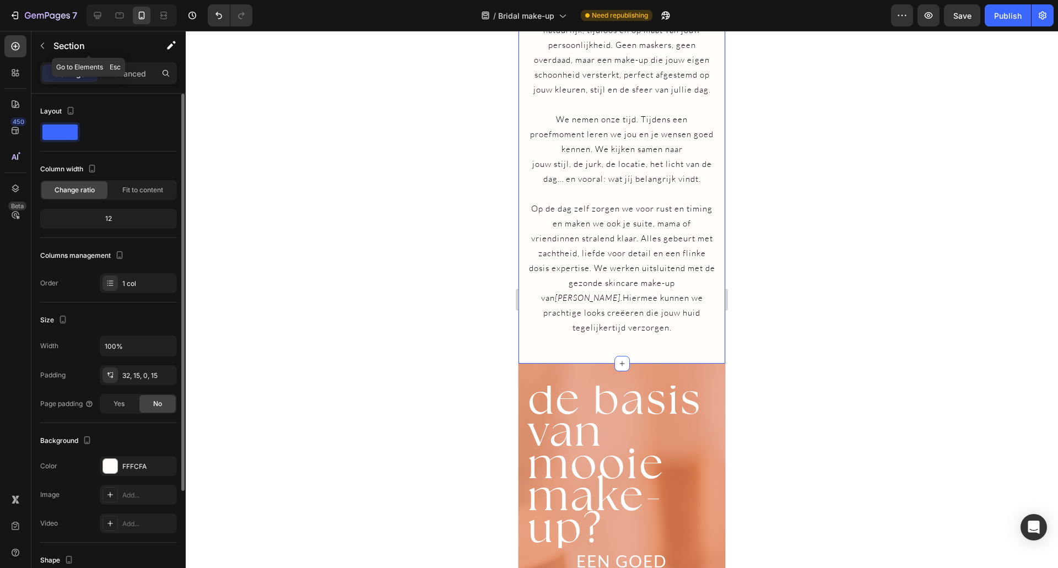
drag, startPoint x: 131, startPoint y: 72, endPoint x: 136, endPoint y: 100, distance: 28.0
click at [131, 73] on p "Advanced" at bounding box center [127, 74] width 37 height 12
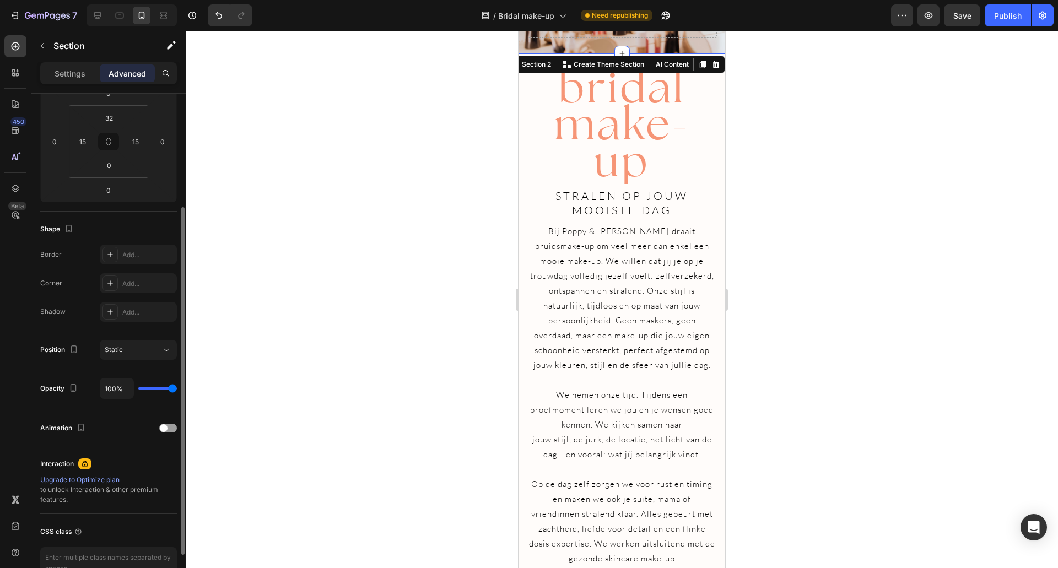
scroll to position [220, 0]
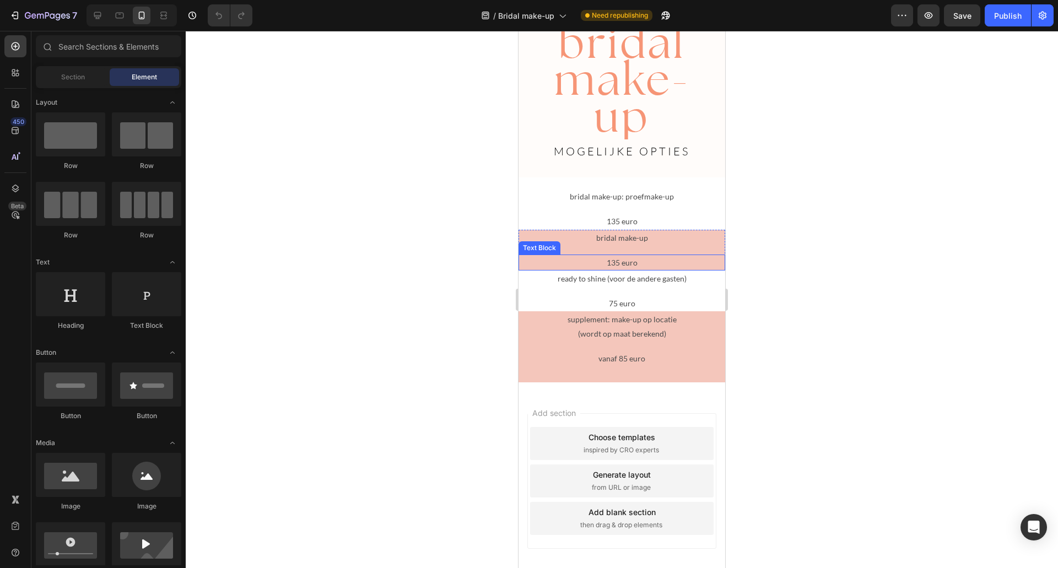
scroll to position [2865, 0]
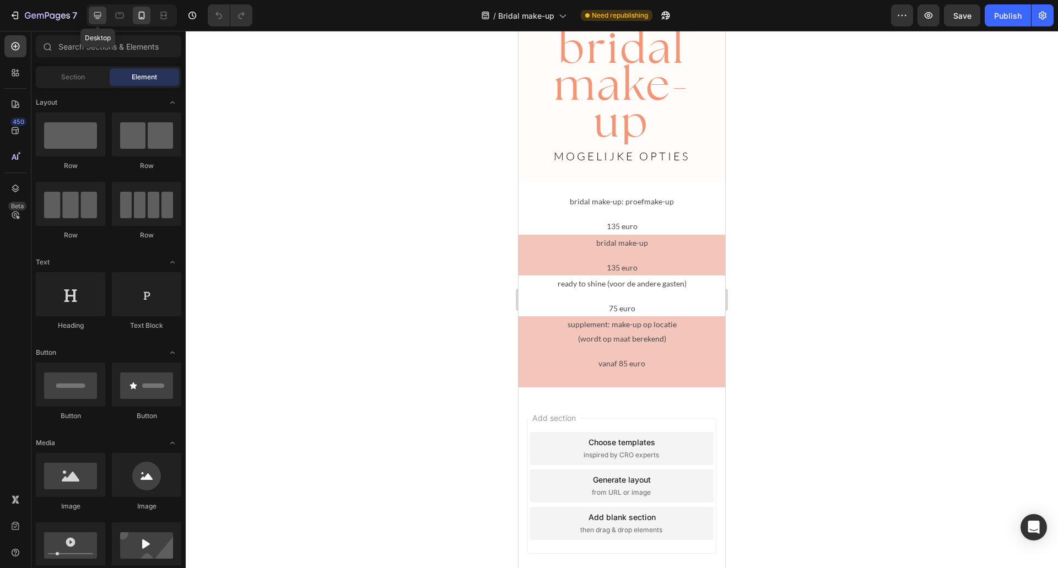
click at [92, 17] on icon at bounding box center [97, 15] width 11 height 11
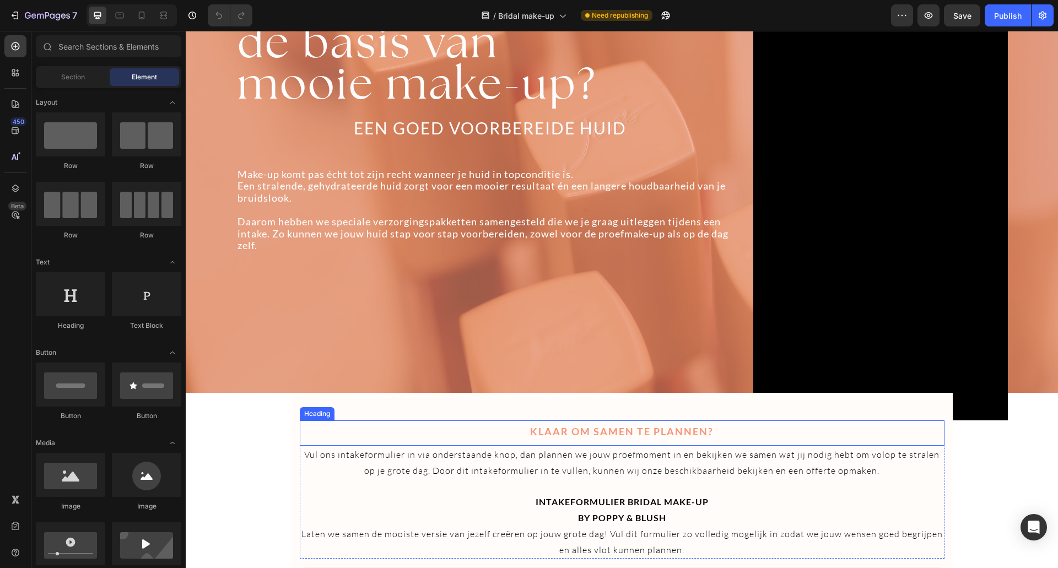
scroll to position [528, 0]
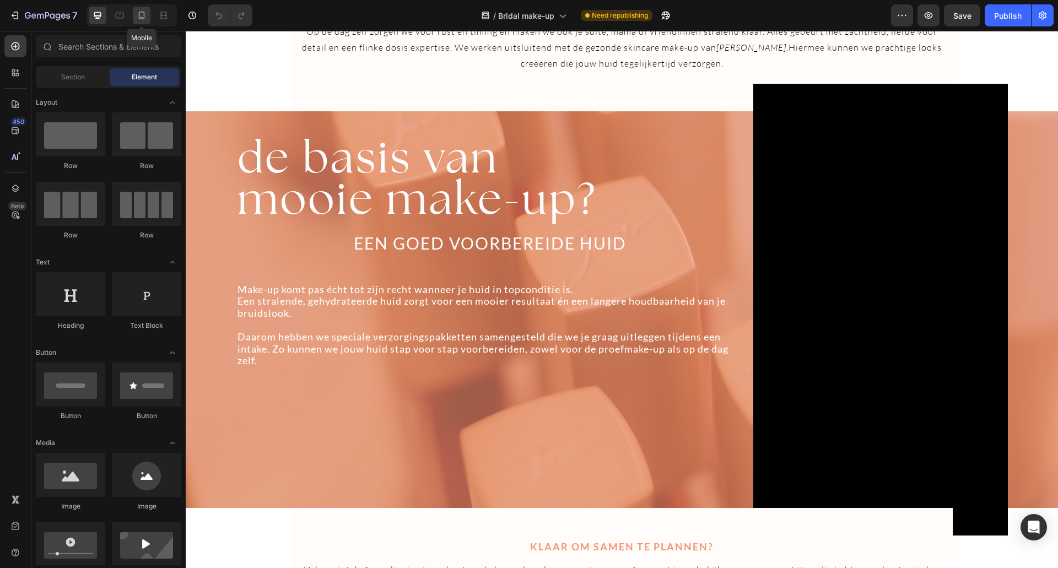
click at [147, 19] on icon at bounding box center [141, 15] width 11 height 11
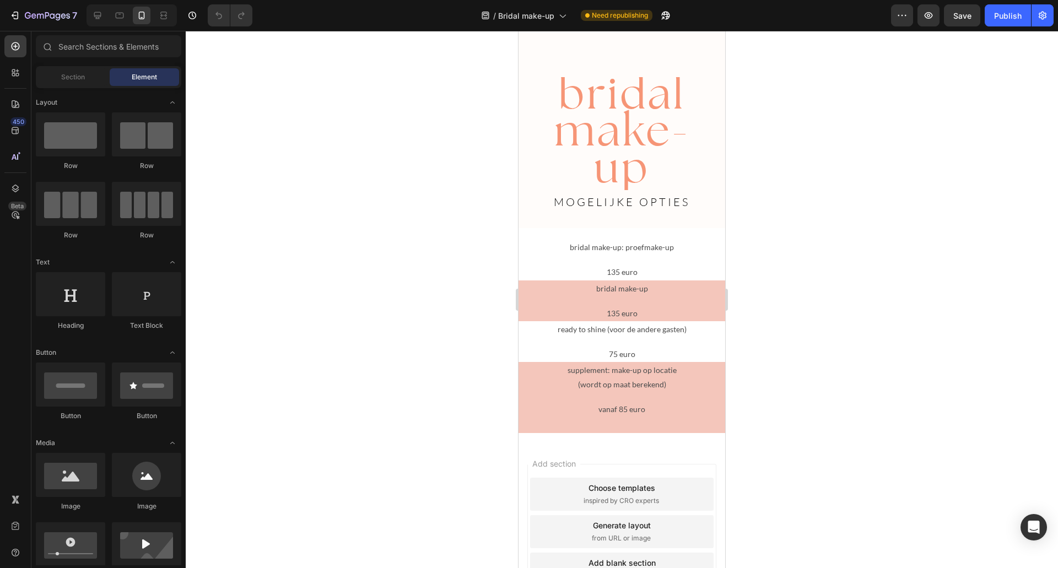
scroll to position [3030, 0]
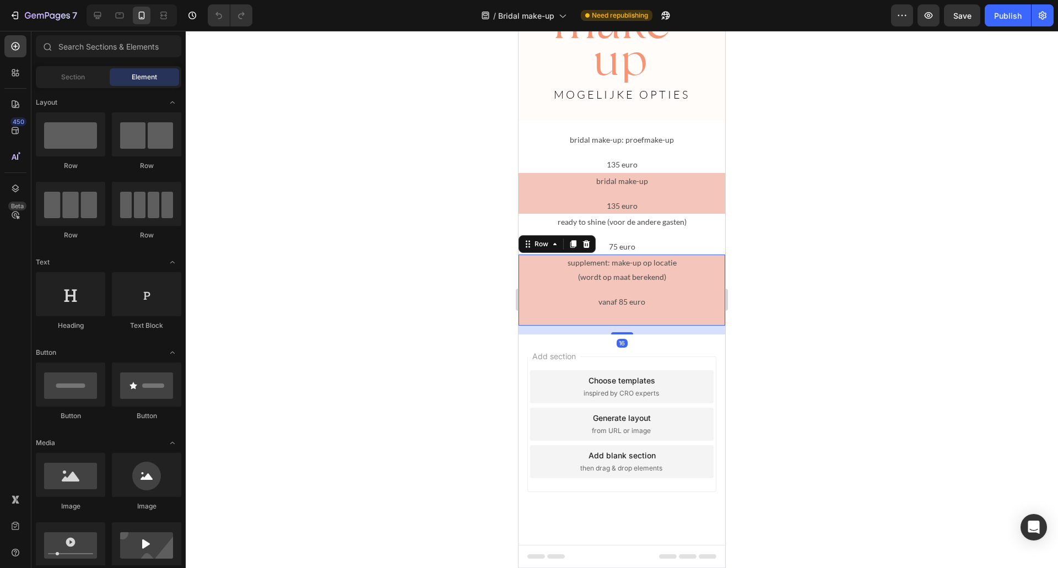
click at [622, 319] on div "vanaf 85 euro Text Block" at bounding box center [622, 310] width 207 height 32
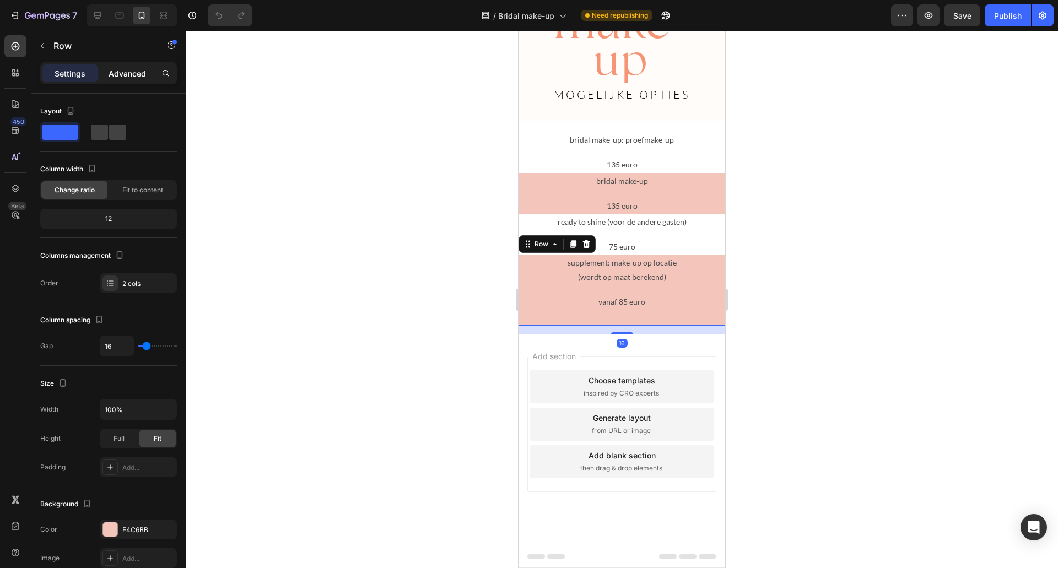
click at [128, 76] on p "Advanced" at bounding box center [127, 74] width 37 height 12
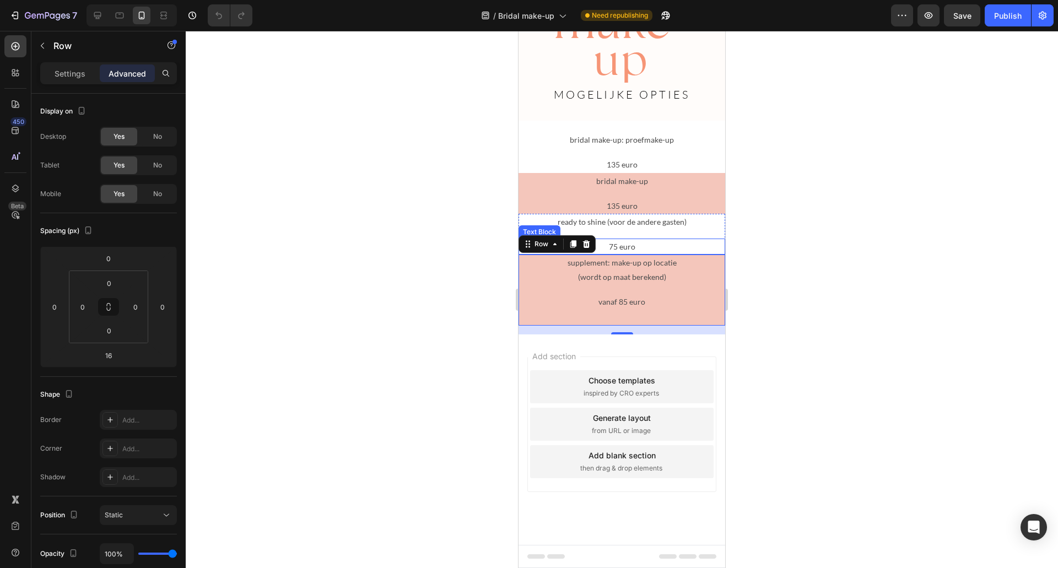
click at [678, 243] on p "75 euro" at bounding box center [622, 247] width 204 height 14
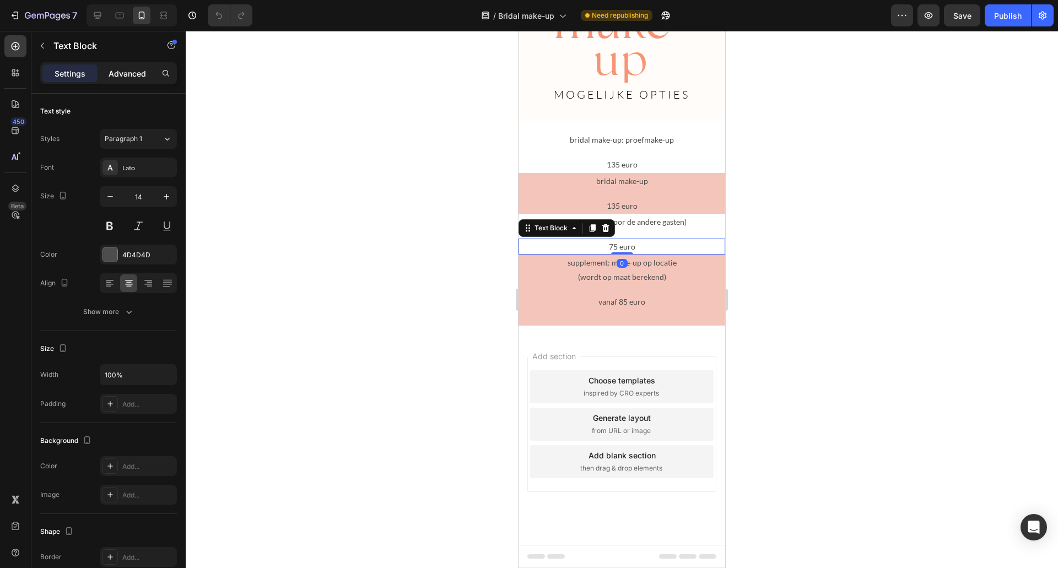
click at [122, 73] on p "Advanced" at bounding box center [127, 74] width 37 height 12
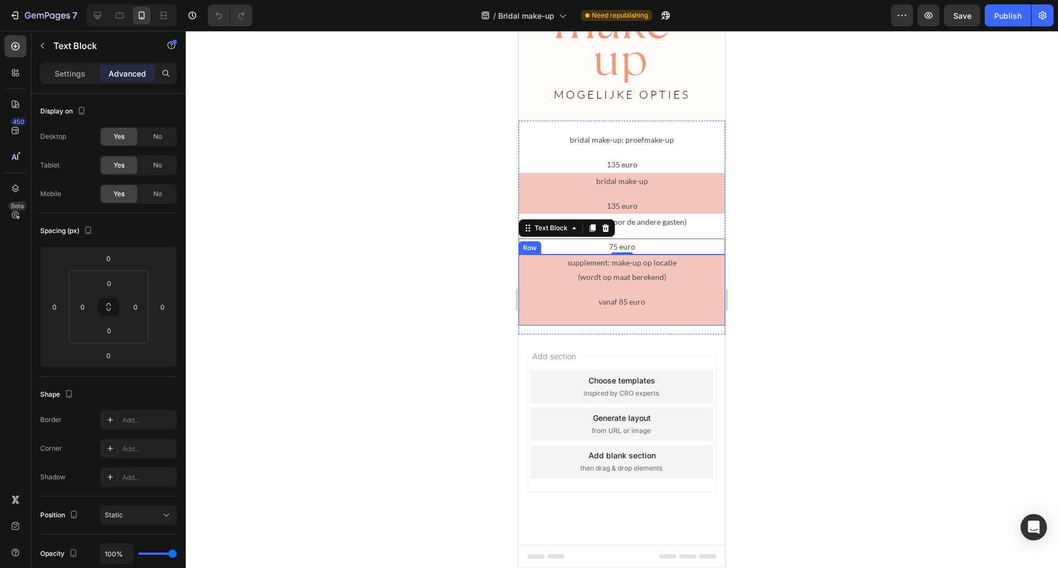
click at [659, 312] on div "vanaf 85 euro Text Block" at bounding box center [622, 310] width 207 height 32
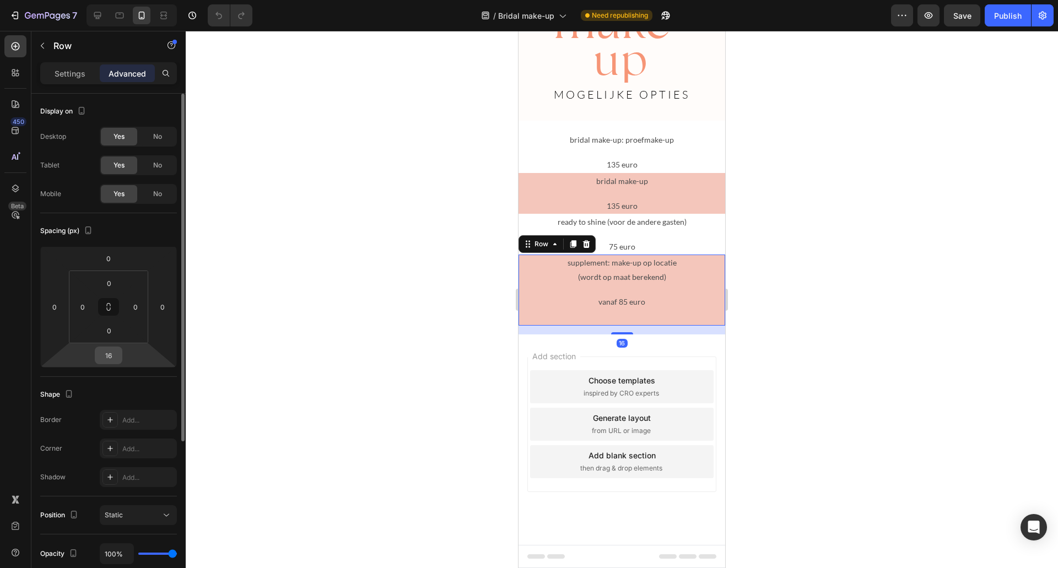
click at [114, 356] on input "16" at bounding box center [109, 355] width 22 height 17
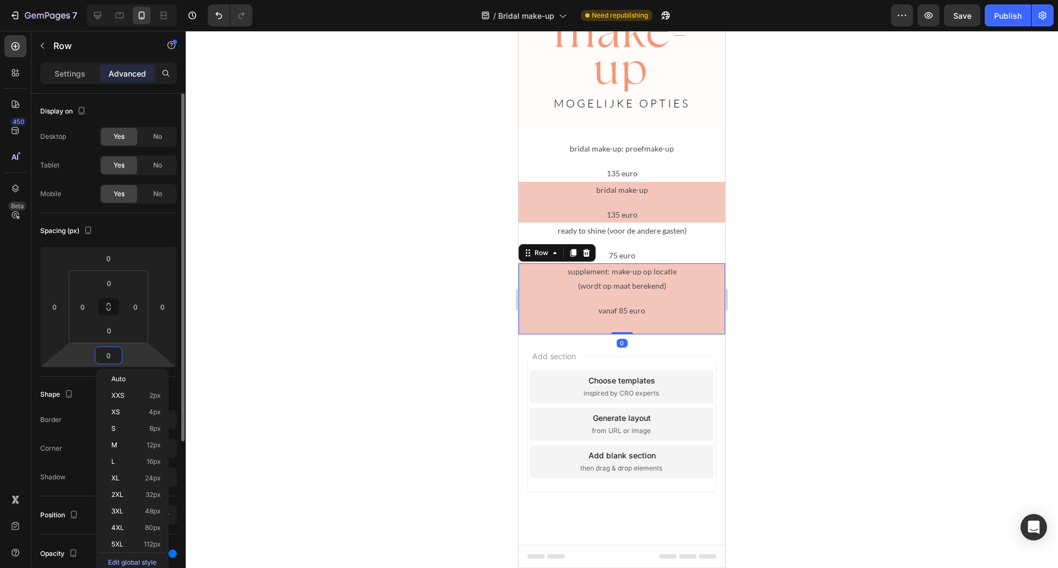
scroll to position [3021, 0]
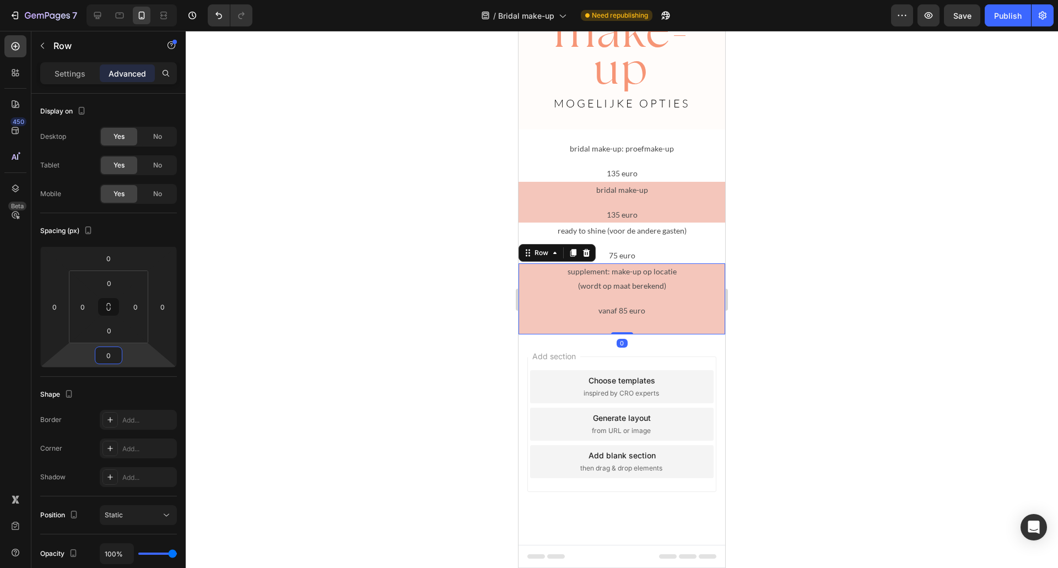
type input "0"
click at [621, 320] on div "vanaf 85 euro Text Block" at bounding box center [622, 319] width 207 height 32
click at [863, 336] on div at bounding box center [622, 299] width 872 height 537
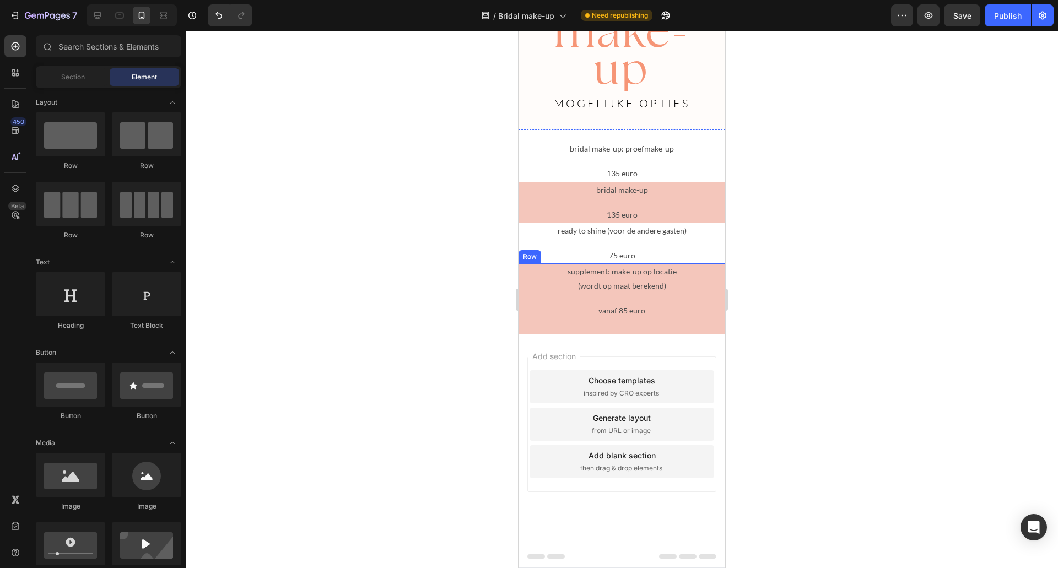
click at [628, 325] on div "vanaf 85 euro Text Block" at bounding box center [622, 319] width 207 height 32
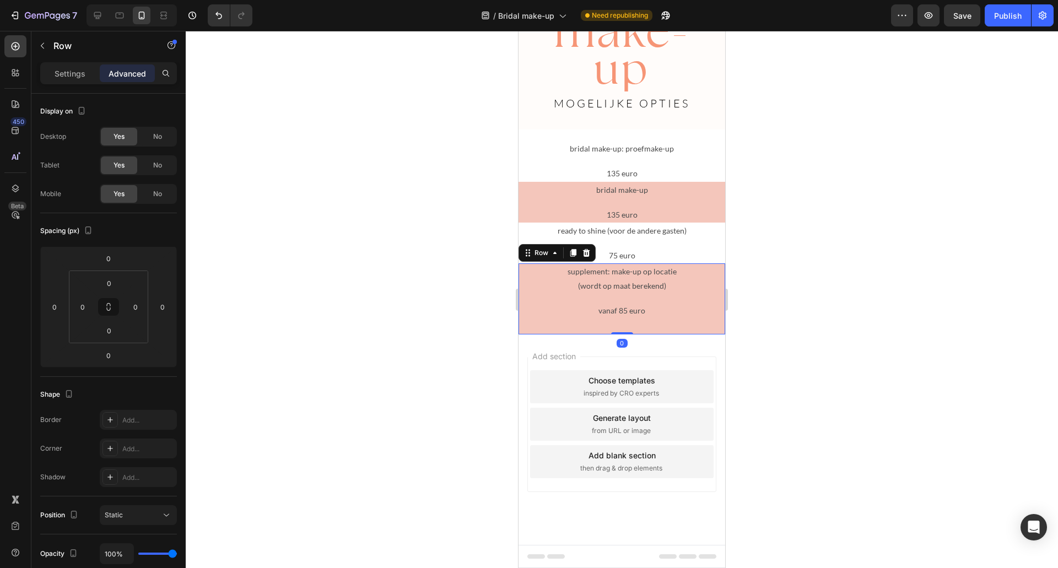
click at [617, 325] on div "vanaf 85 euro Text Block" at bounding box center [622, 319] width 207 height 32
click at [970, 19] on span "Save" at bounding box center [962, 15] width 18 height 9
click at [1009, 20] on div "Publish" at bounding box center [1008, 16] width 28 height 12
click at [698, 325] on div "vanaf 85 euro Text Block" at bounding box center [622, 319] width 207 height 32
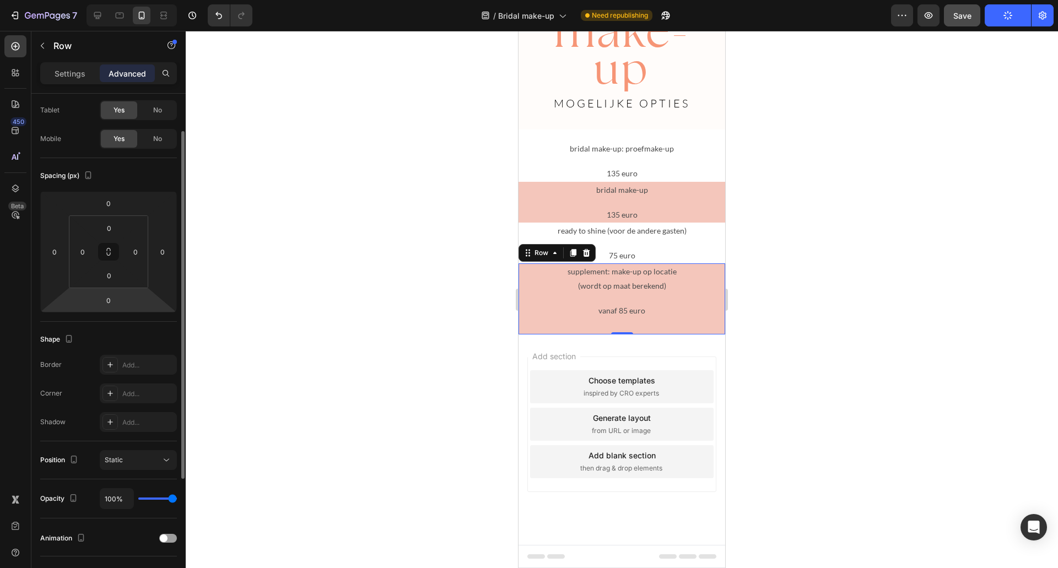
scroll to position [165, 0]
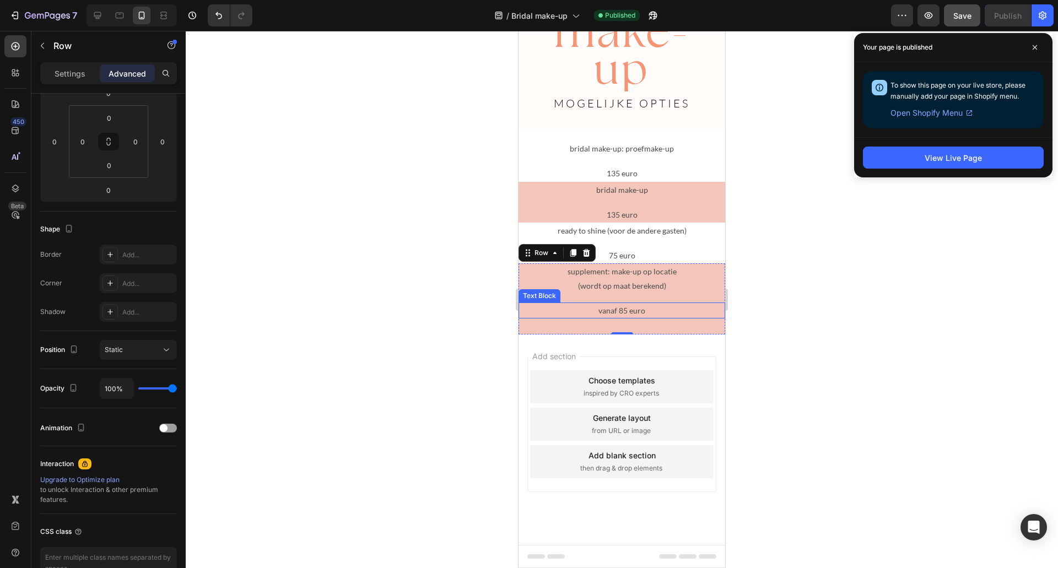
click at [638, 318] on div "vanaf 85 euro" at bounding box center [622, 311] width 207 height 16
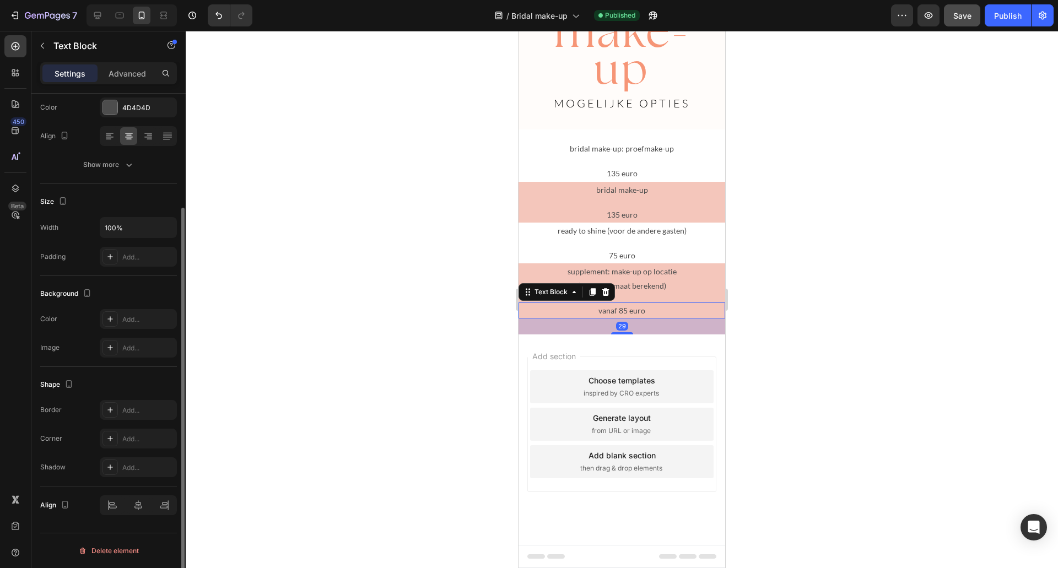
scroll to position [0, 0]
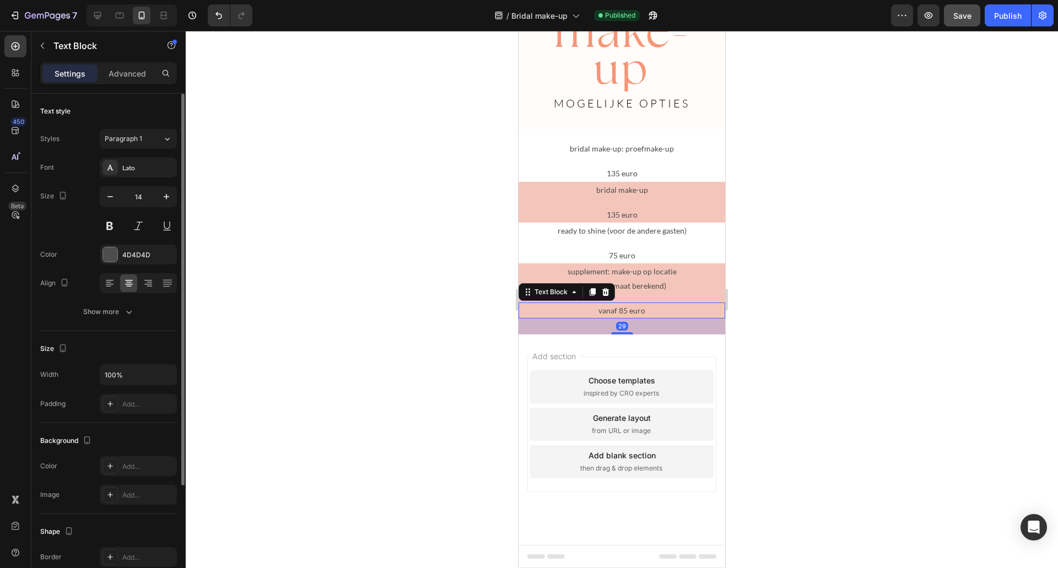
click at [628, 326] on div "29" at bounding box center [622, 326] width 207 height 16
click at [877, 373] on div at bounding box center [622, 299] width 872 height 537
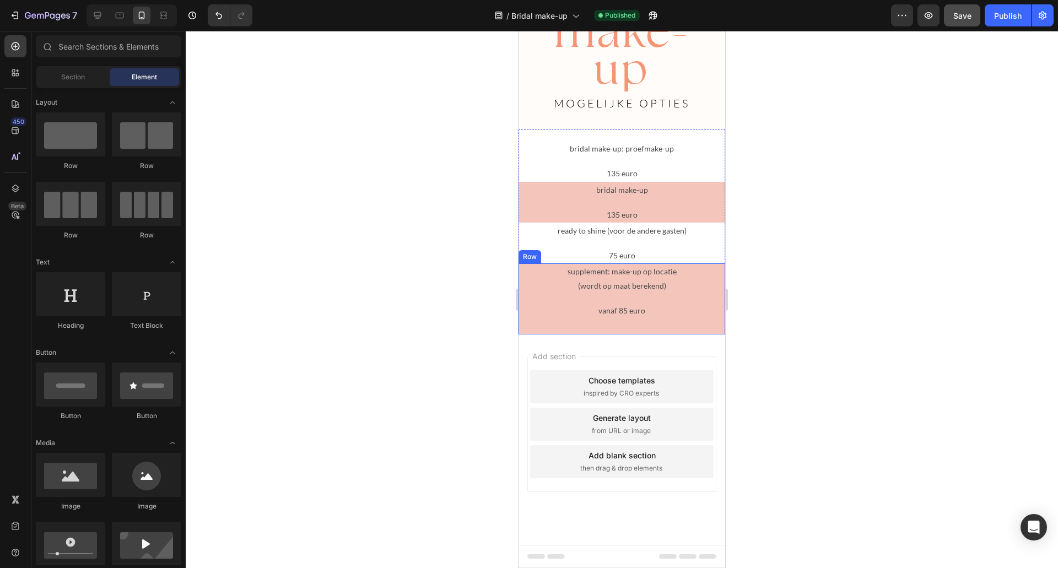
click at [642, 327] on div "vanaf 85 euro Text Block" at bounding box center [622, 319] width 207 height 32
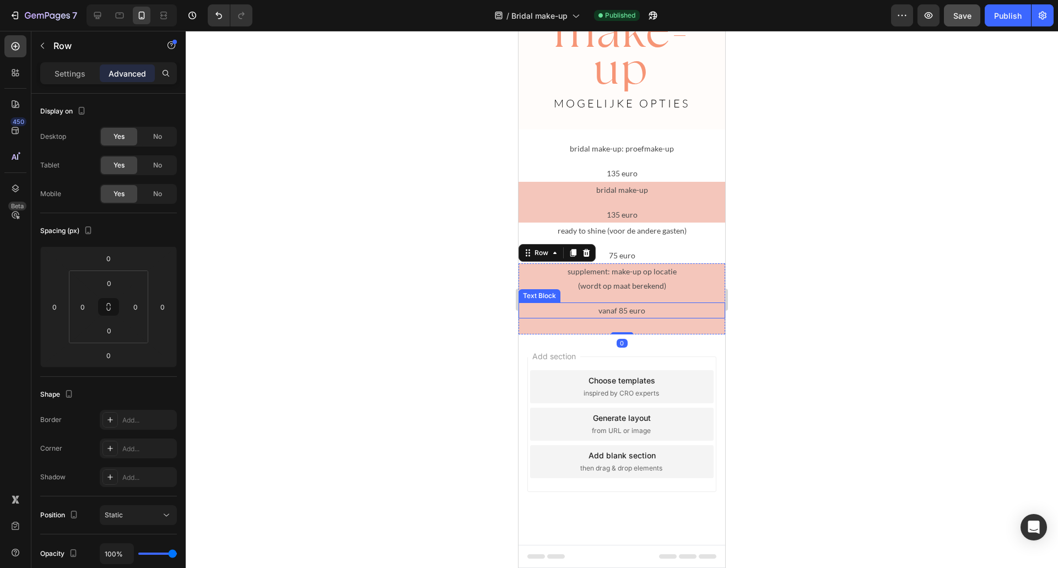
click at [612, 315] on p "vanaf 85 euro" at bounding box center [622, 311] width 204 height 14
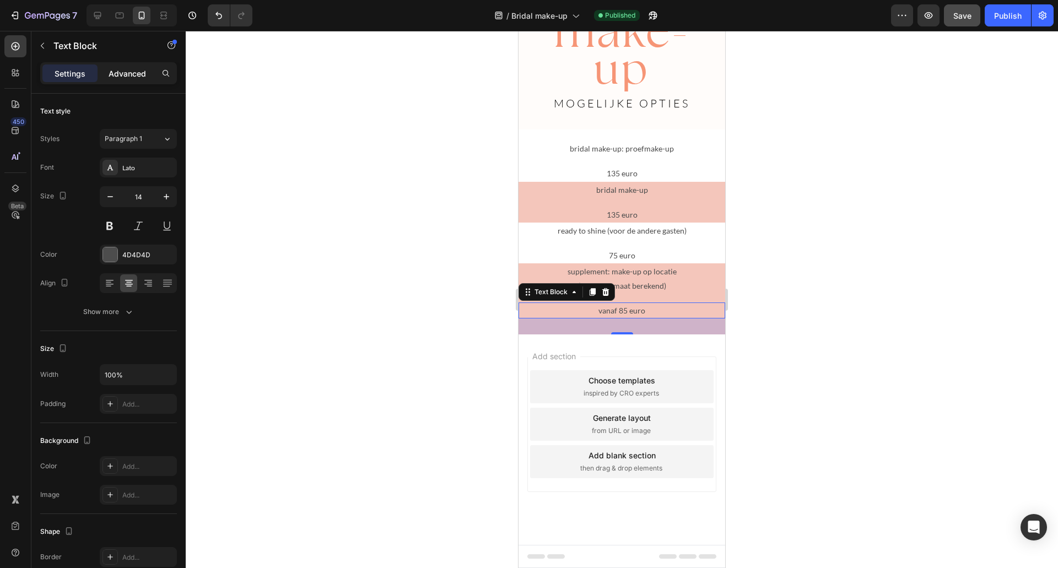
click at [118, 70] on p "Advanced" at bounding box center [127, 74] width 37 height 12
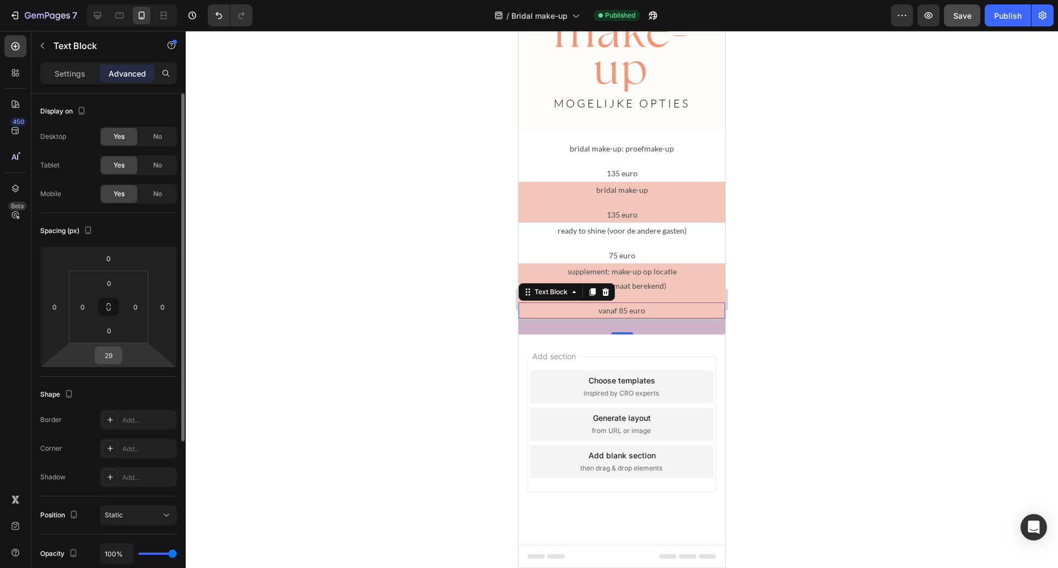
click at [107, 350] on input "29" at bounding box center [109, 355] width 22 height 17
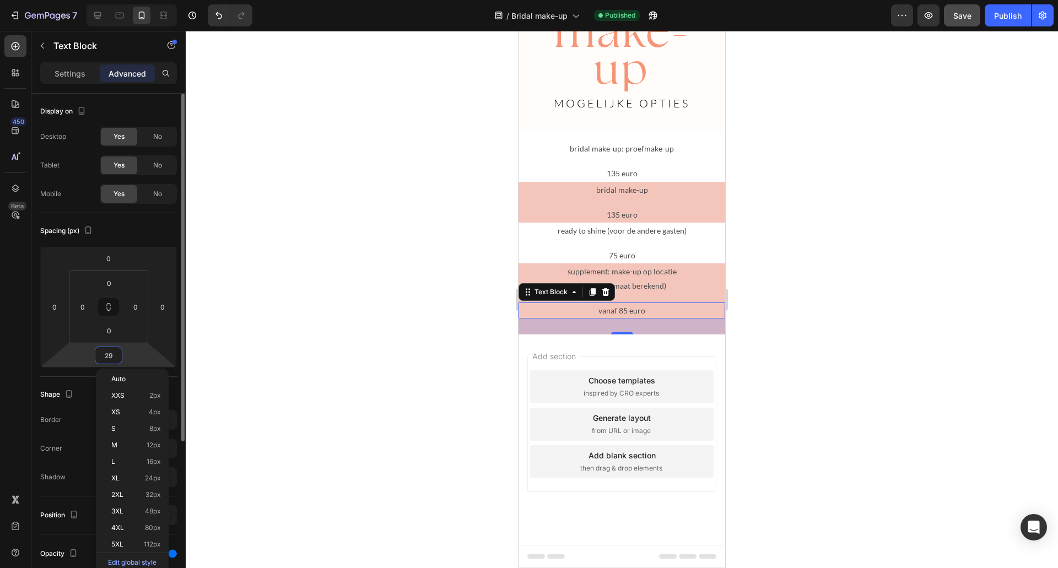
type input "0"
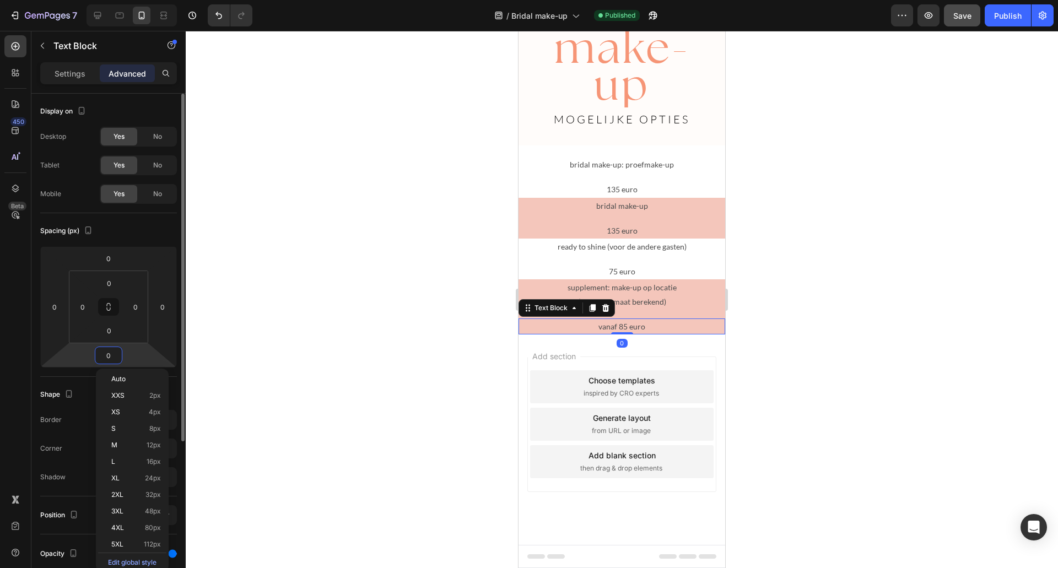
scroll to position [3005, 0]
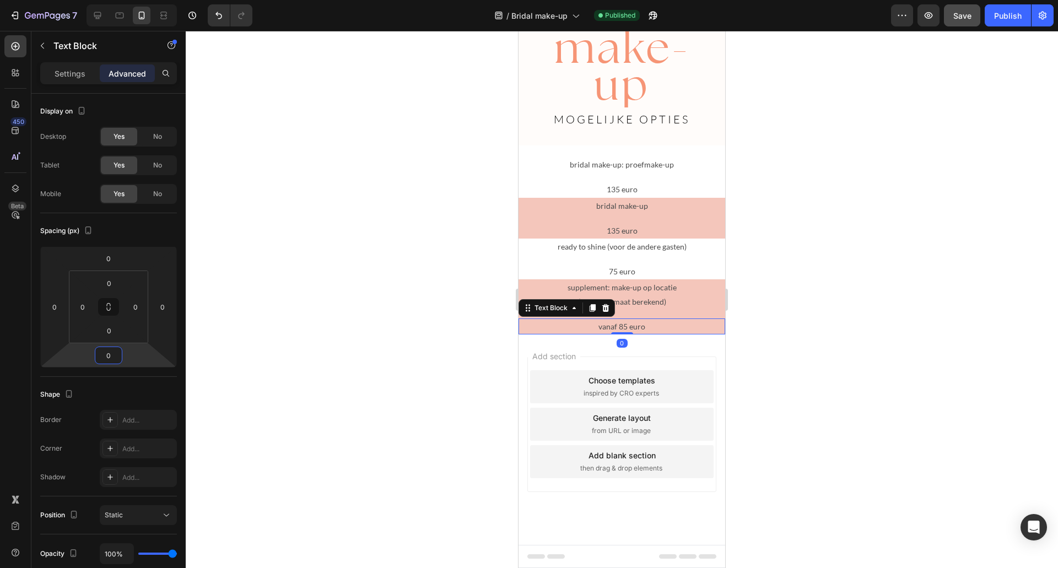
click at [827, 240] on div at bounding box center [622, 299] width 872 height 537
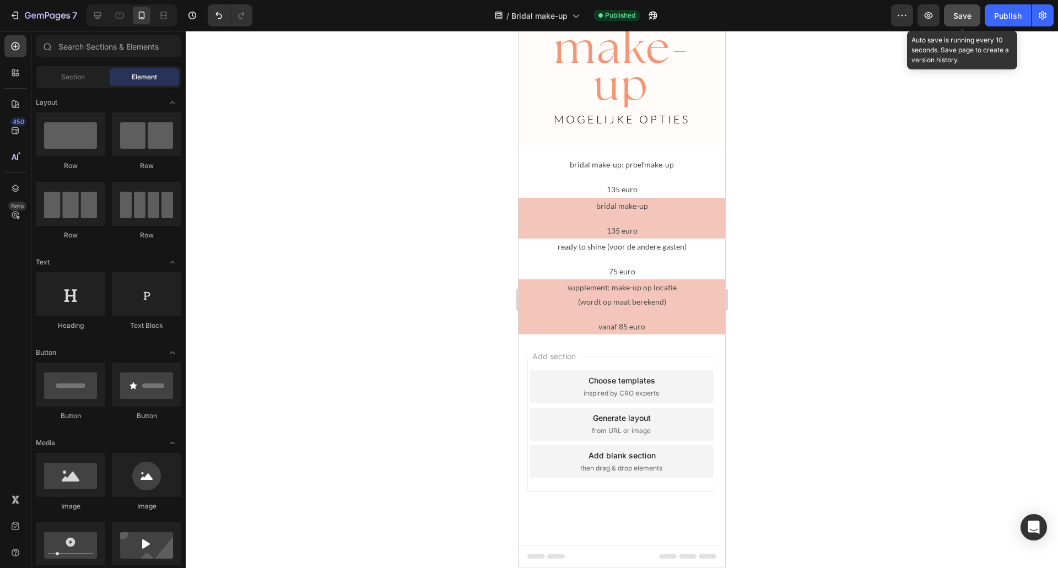
click at [958, 18] on span "Save" at bounding box center [962, 15] width 18 height 9
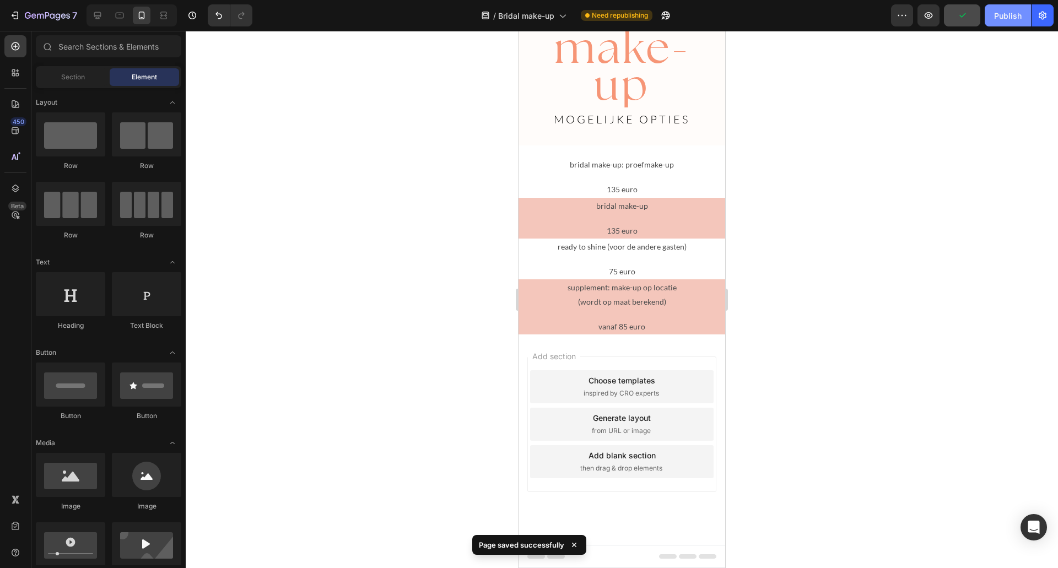
click at [1000, 21] on button "Publish" at bounding box center [1008, 15] width 46 height 22
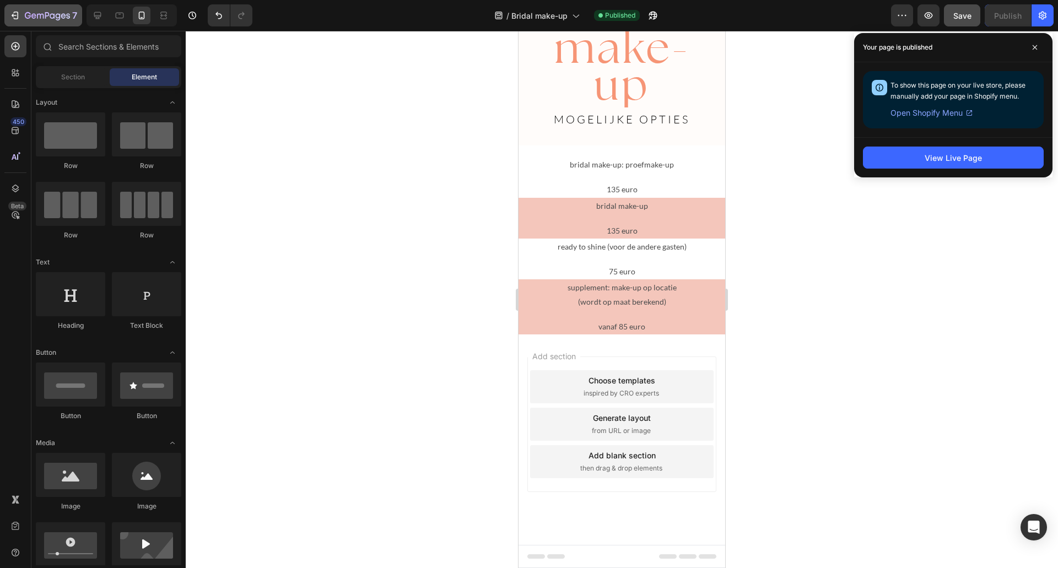
click at [30, 8] on button "7" at bounding box center [43, 15] width 78 height 22
